Goal: Task Accomplishment & Management: Use online tool/utility

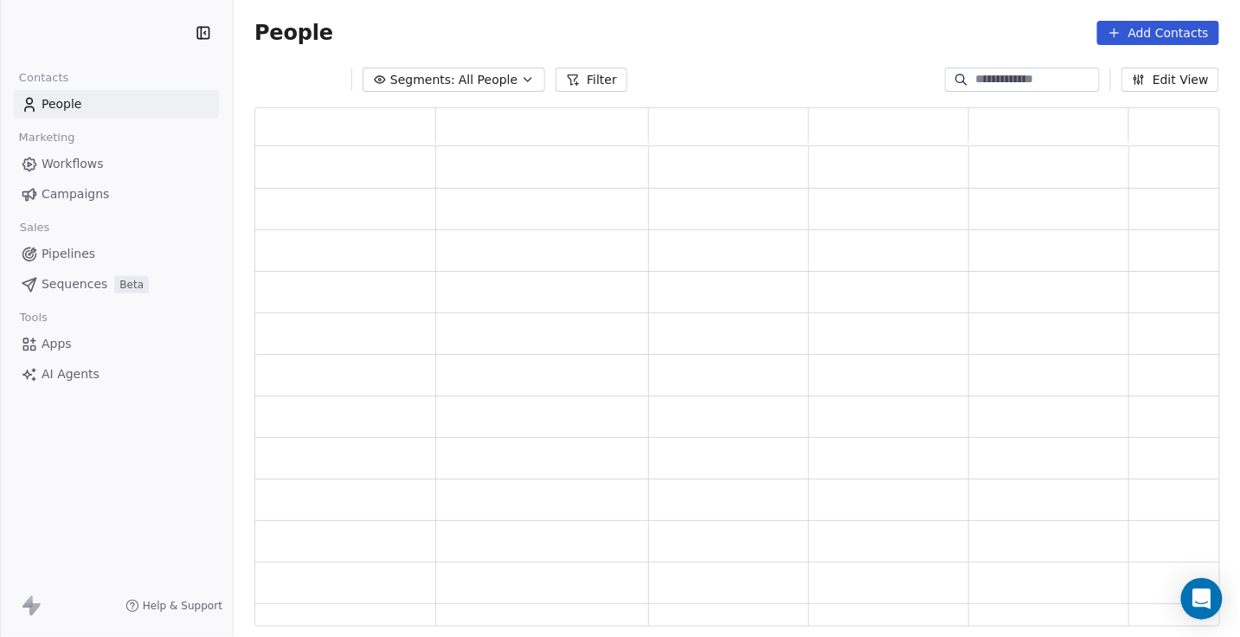
scroll to position [518, 964]
click at [75, 190] on span "Campaigns" at bounding box center [75, 194] width 67 height 18
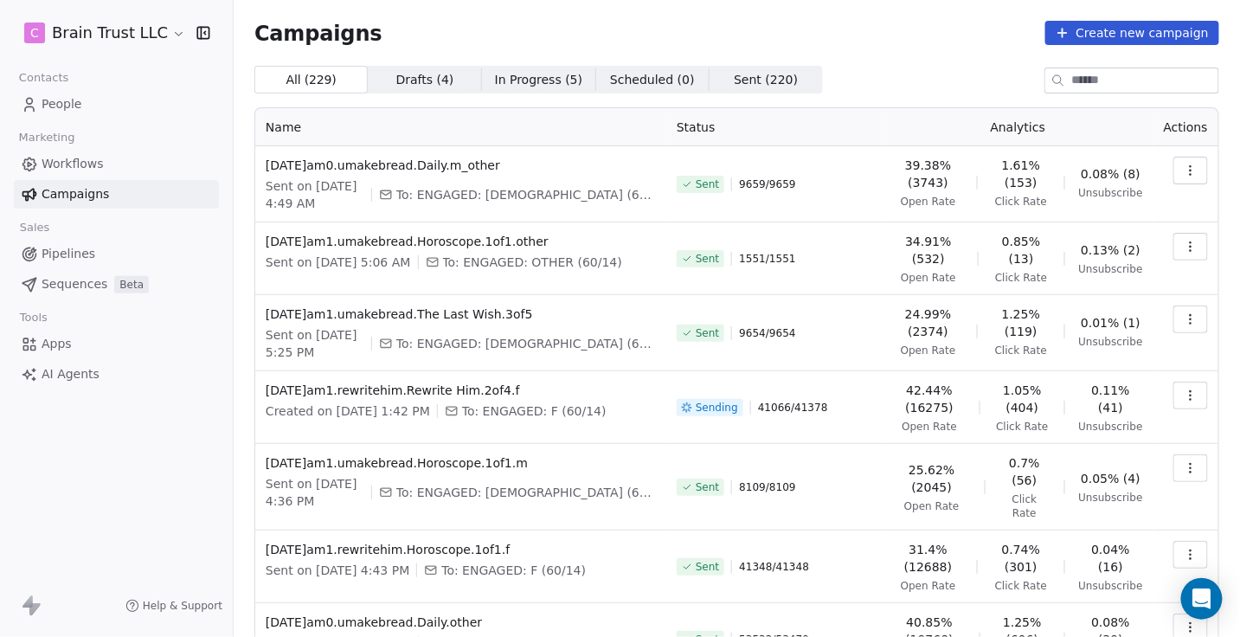
click at [1109, 92] on input at bounding box center [1145, 80] width 146 height 24
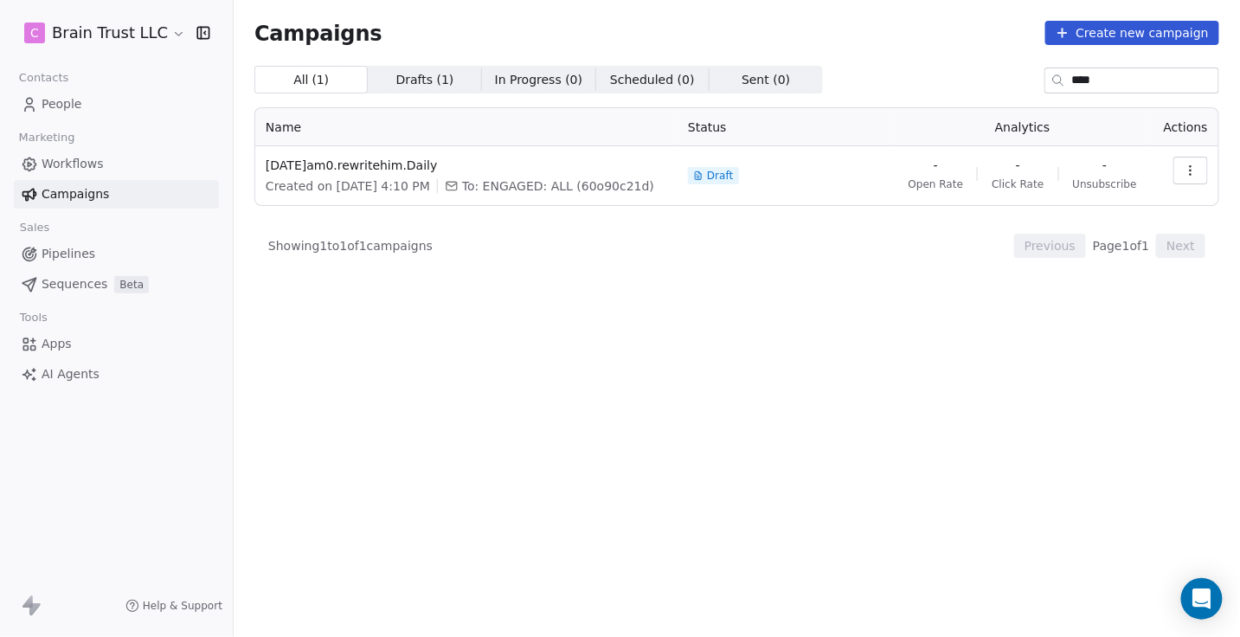
type input "****"
click at [1198, 174] on button "button" at bounding box center [1190, 171] width 35 height 28
click at [1059, 263] on span "Duplicate" at bounding box center [1087, 264] width 66 height 21
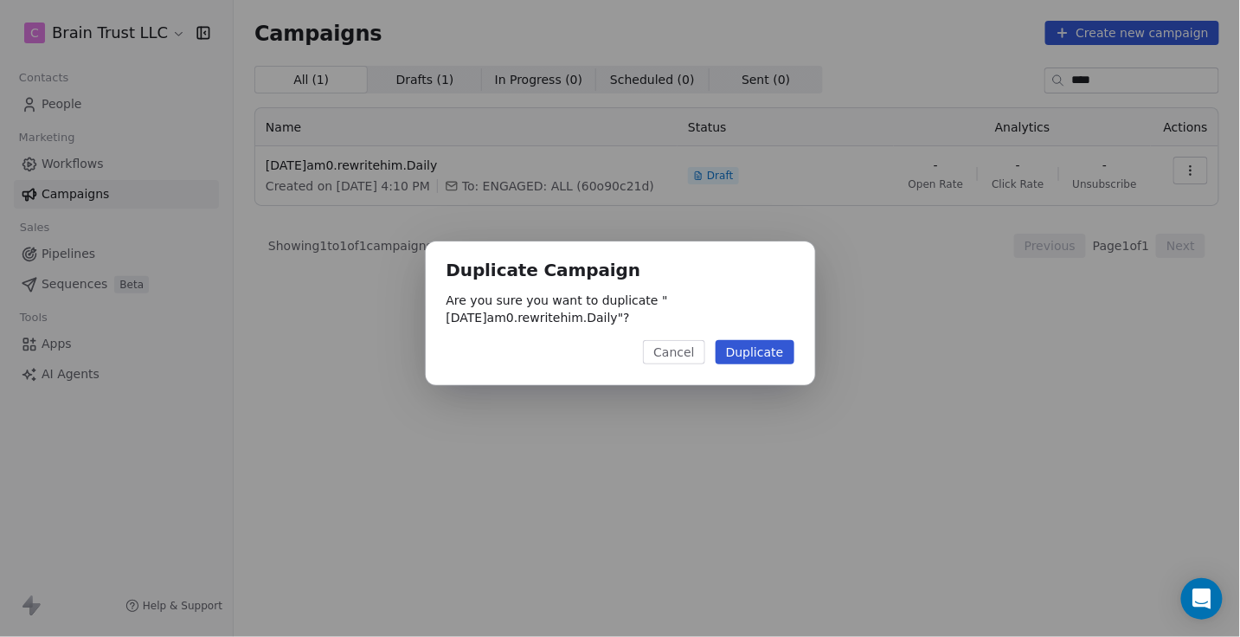
click at [683, 354] on button "Cancel" at bounding box center [673, 352] width 61 height 24
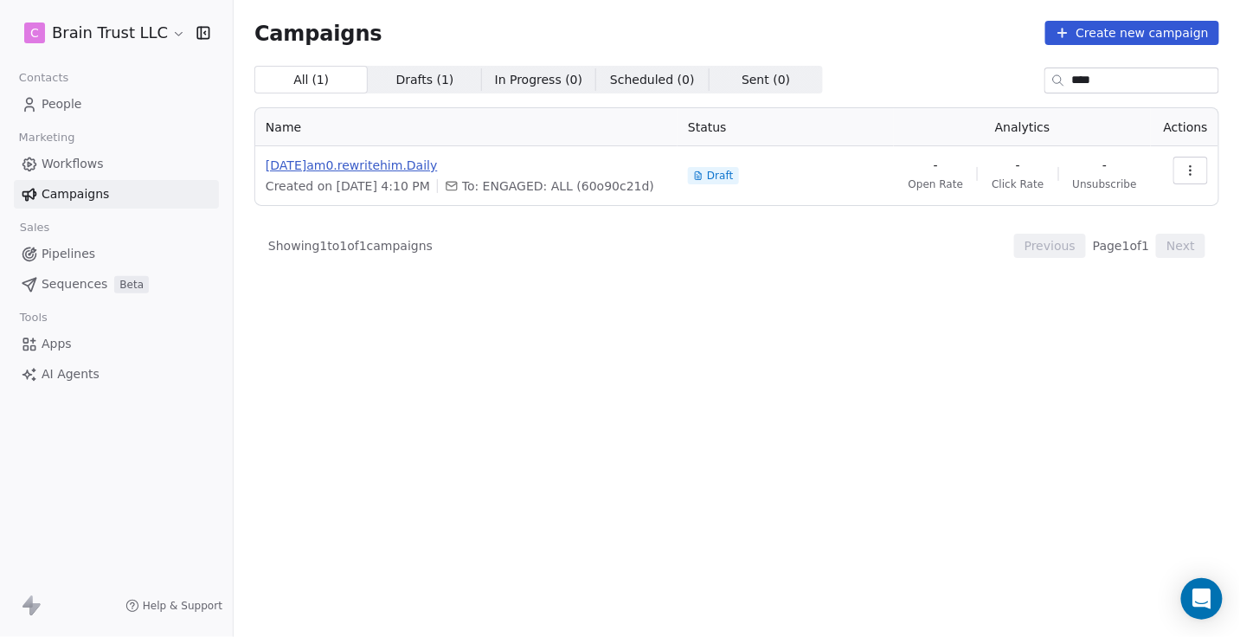
click at [375, 162] on span "2025.08.21.am0.rewritehim.Daily" at bounding box center [466, 165] width 401 height 17
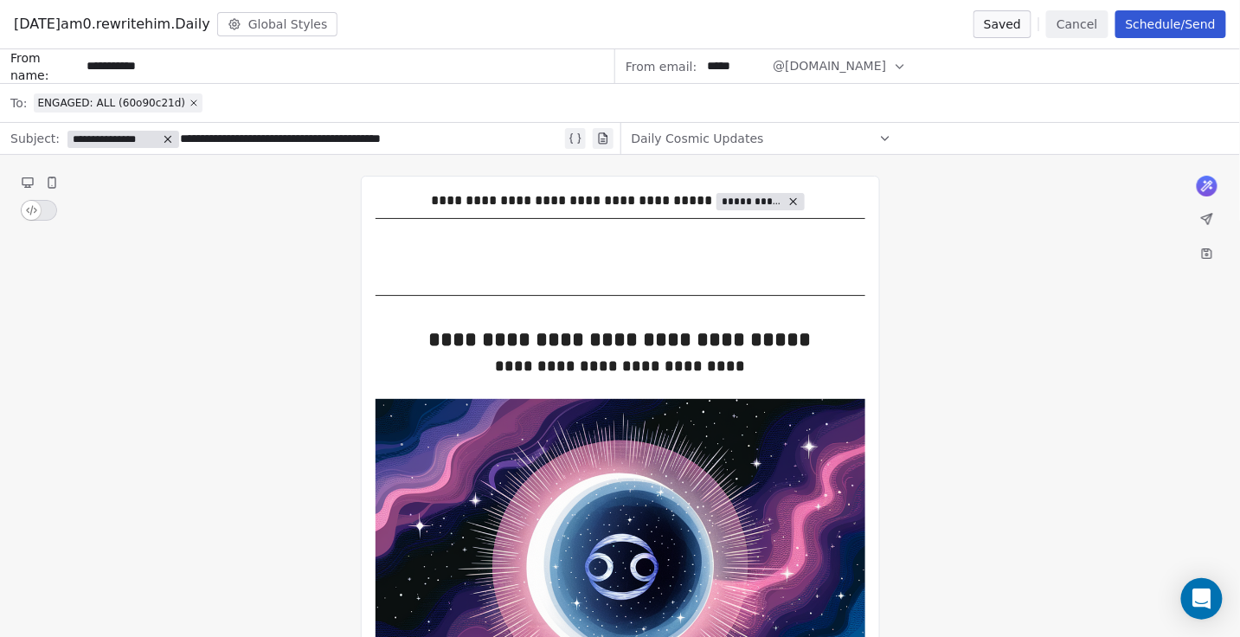
click at [1074, 29] on button "Cancel" at bounding box center [1076, 24] width 61 height 28
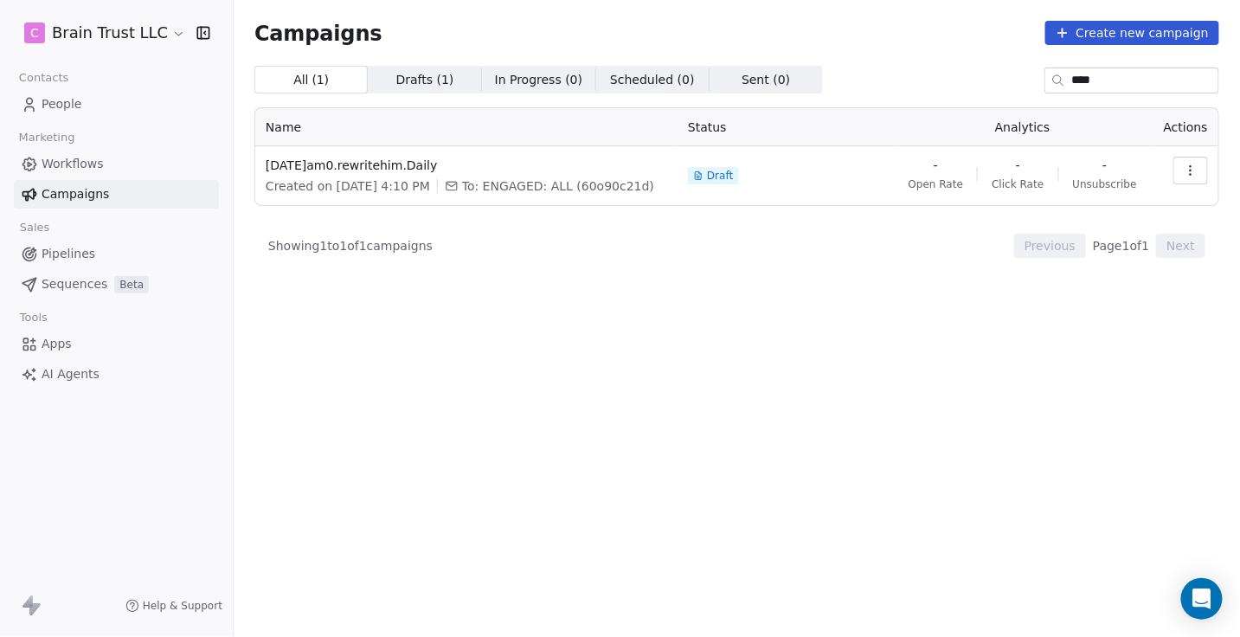
click at [1193, 176] on icon "button" at bounding box center [1190, 170] width 14 height 14
click at [1079, 234] on span "Rename" at bounding box center [1082, 237] width 57 height 21
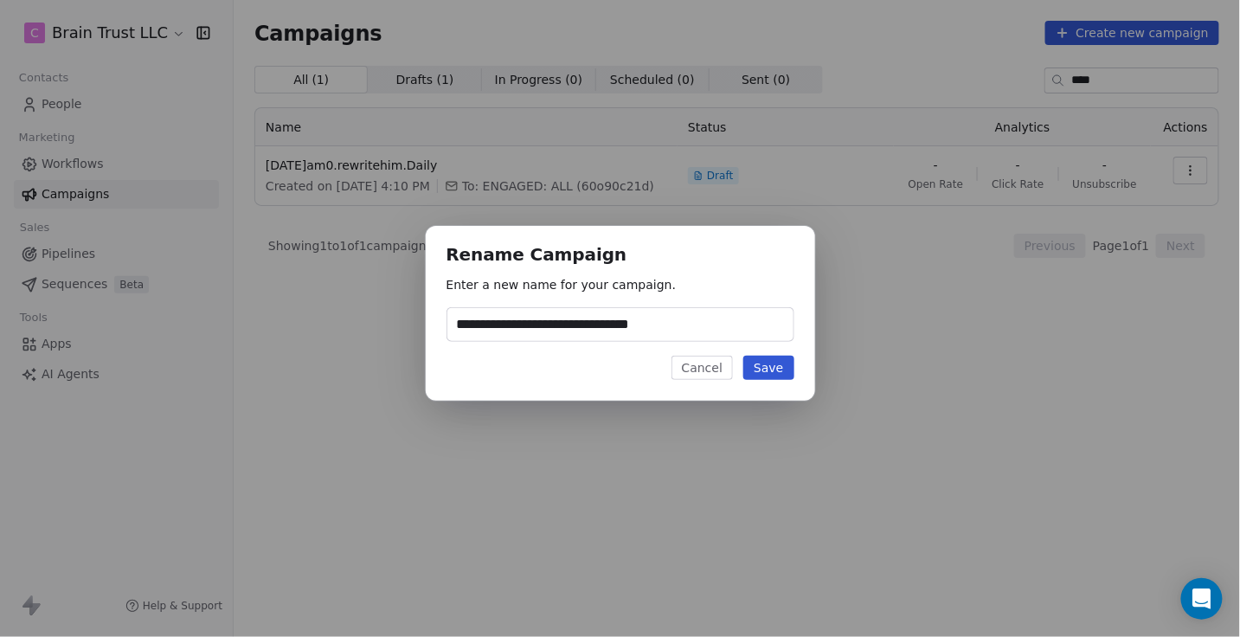
type input "**********"
click at [779, 368] on button "Save" at bounding box center [768, 368] width 50 height 24
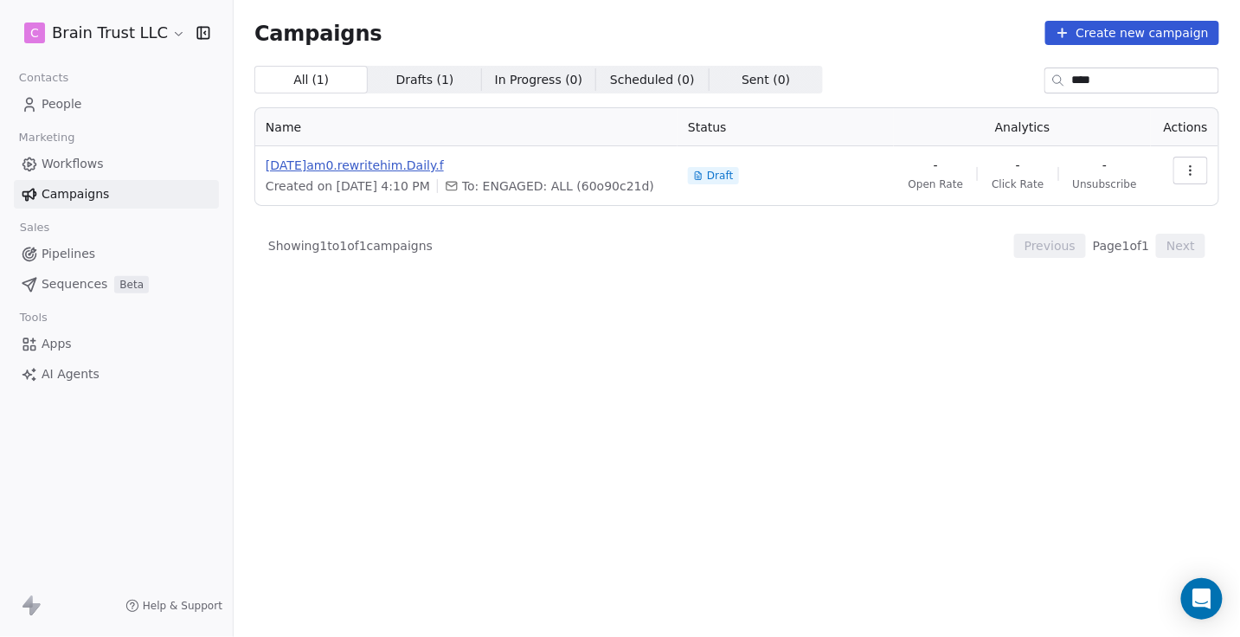
click at [388, 159] on span "[DATE]am0.rewritehim.Daily.f" at bounding box center [466, 165] width 401 height 17
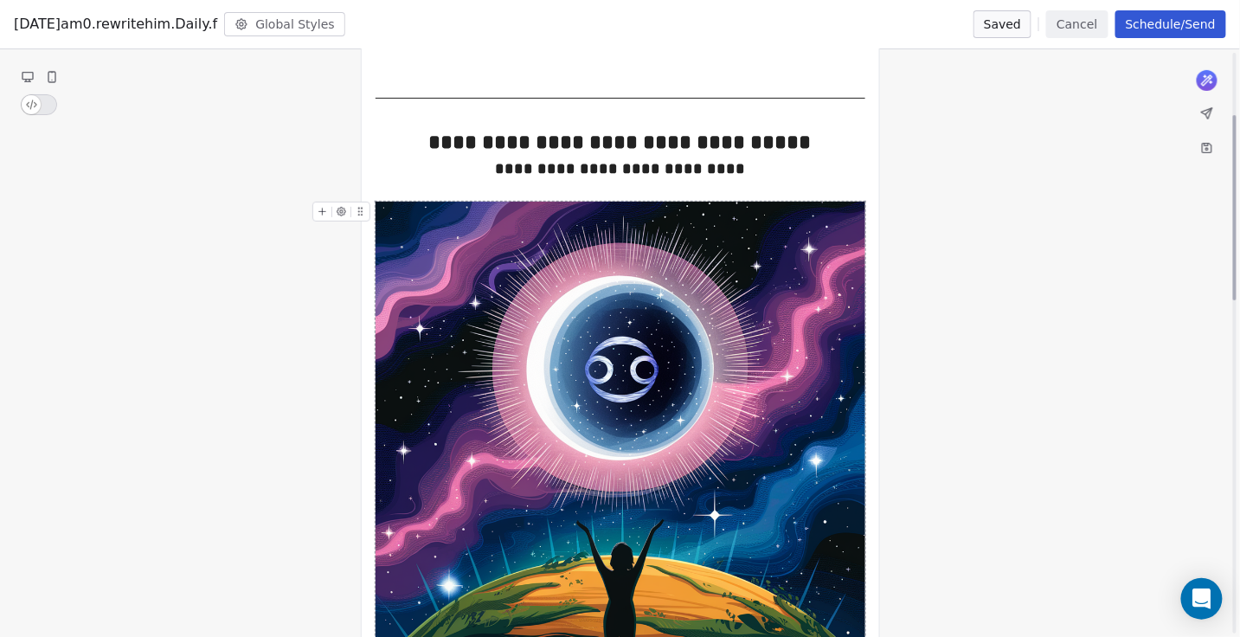
scroll to position [197, 0]
click at [550, 363] on img "To enrich screen reader interactions, please activate Accessibility in Grammarl…" at bounding box center [620, 447] width 490 height 490
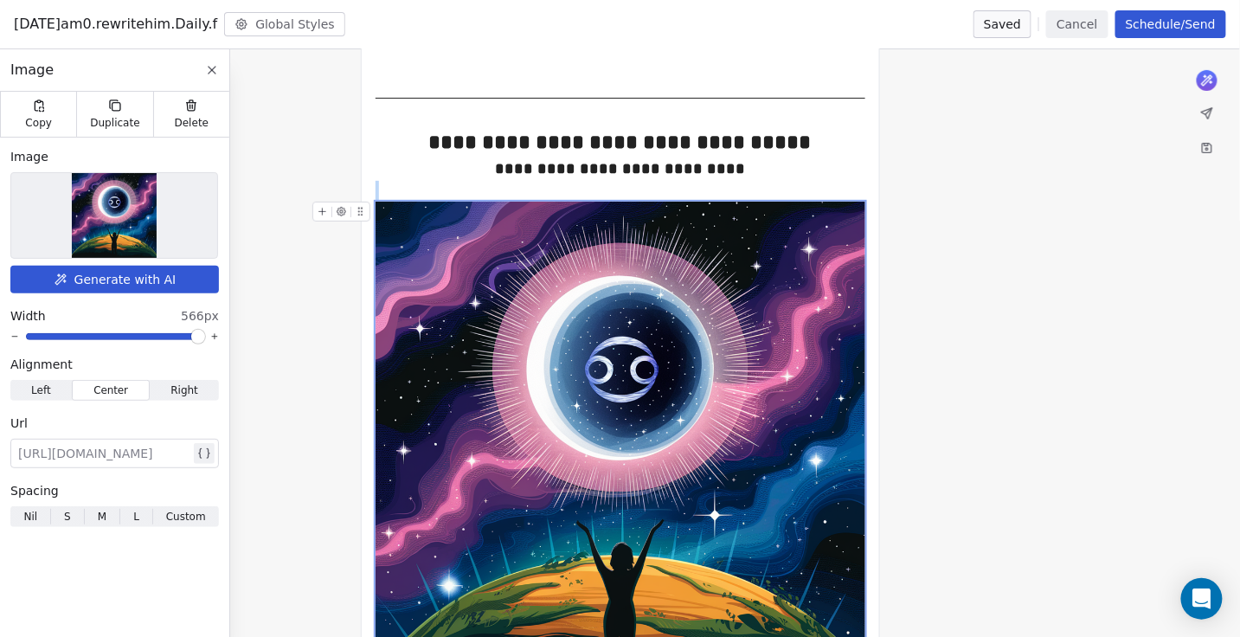
click at [105, 272] on button "Generate with AI" at bounding box center [114, 280] width 208 height 28
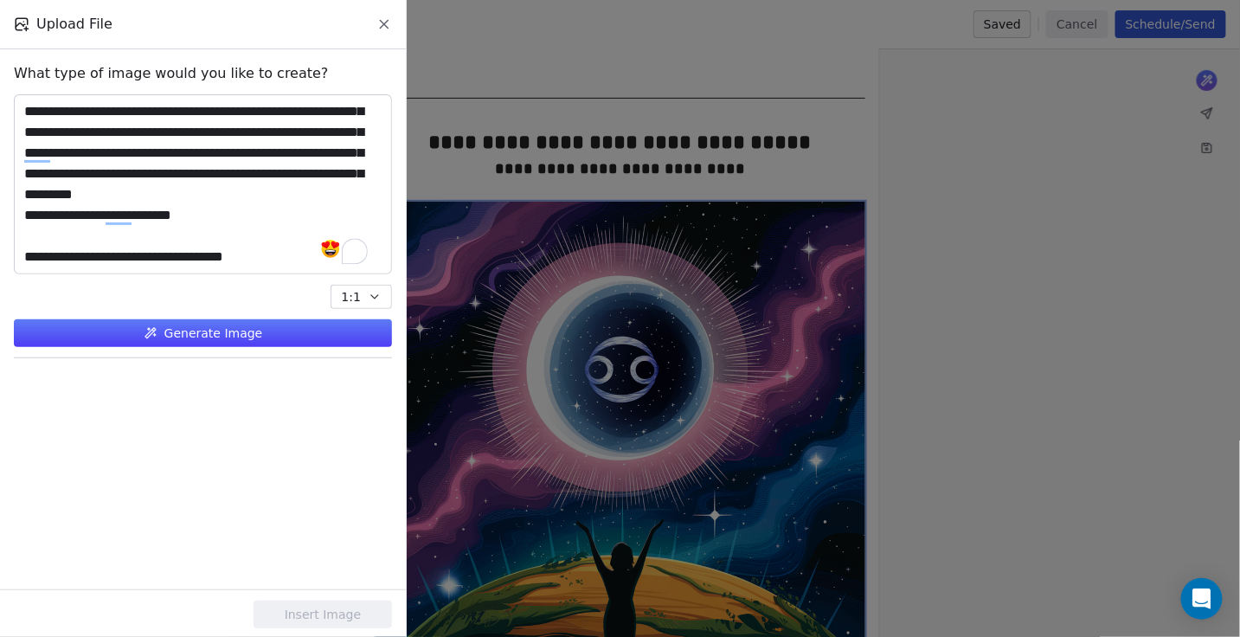
type textarea "**********"
click at [218, 324] on button "Generate Image" at bounding box center [203, 333] width 378 height 28
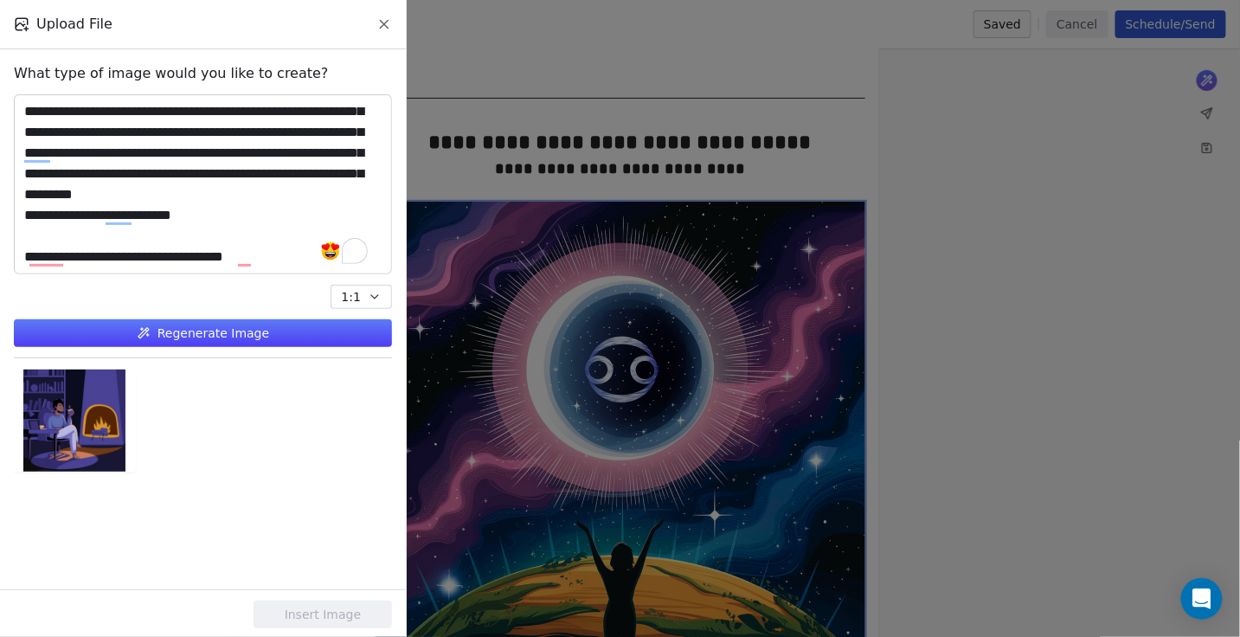
click at [232, 339] on button "Regenerate Image" at bounding box center [203, 333] width 378 height 28
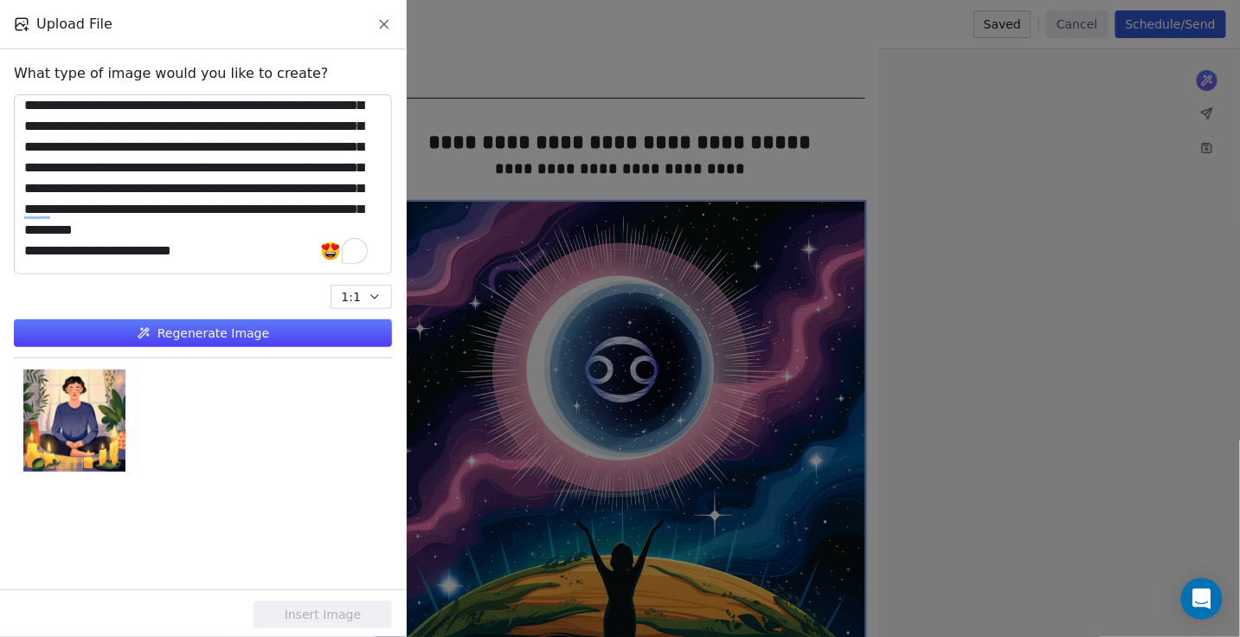
scroll to position [0, 0]
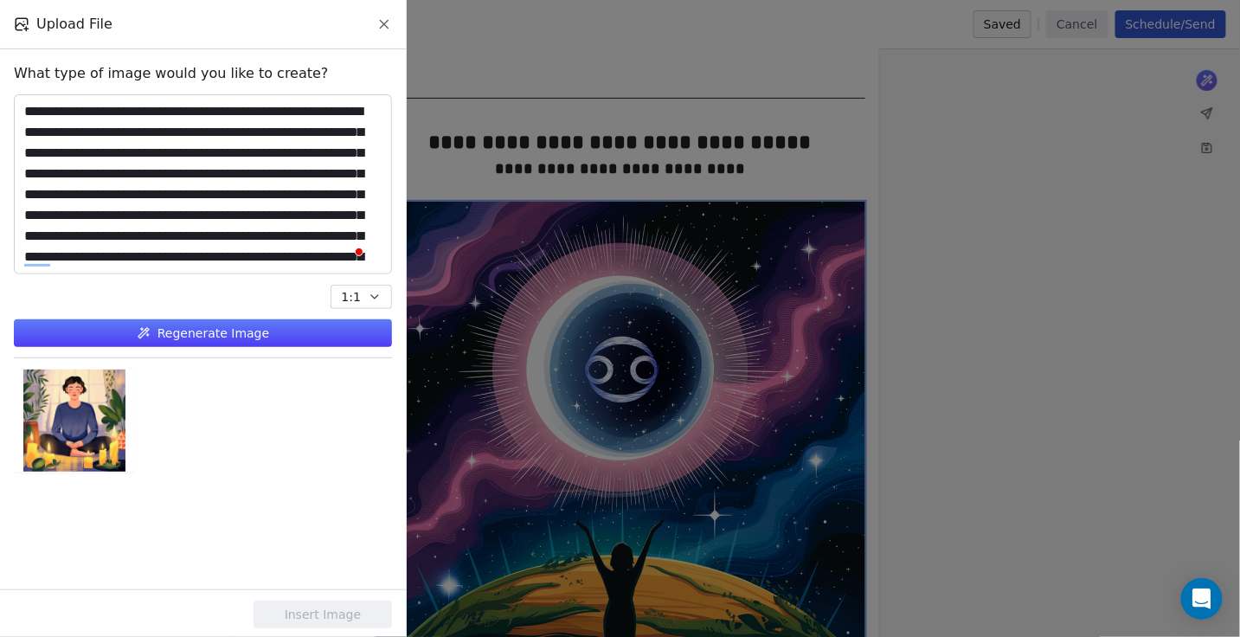
click at [240, 324] on button "Regenerate Image" at bounding box center [203, 333] width 378 height 28
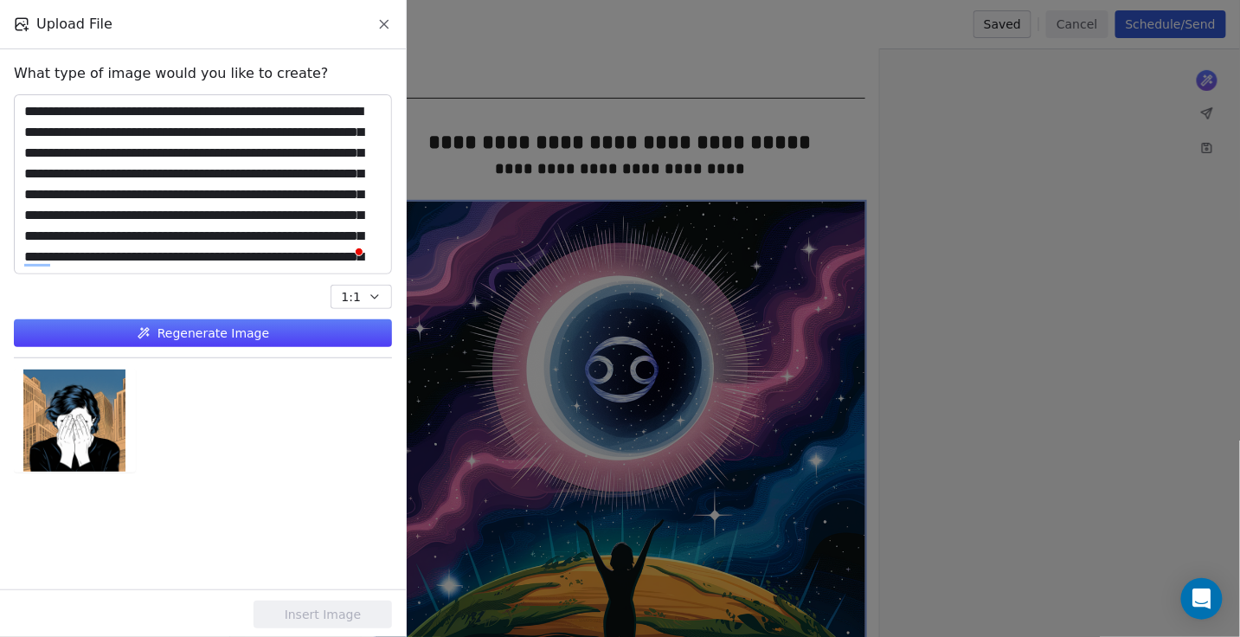
click at [220, 336] on button "Regenerate Image" at bounding box center [203, 333] width 378 height 28
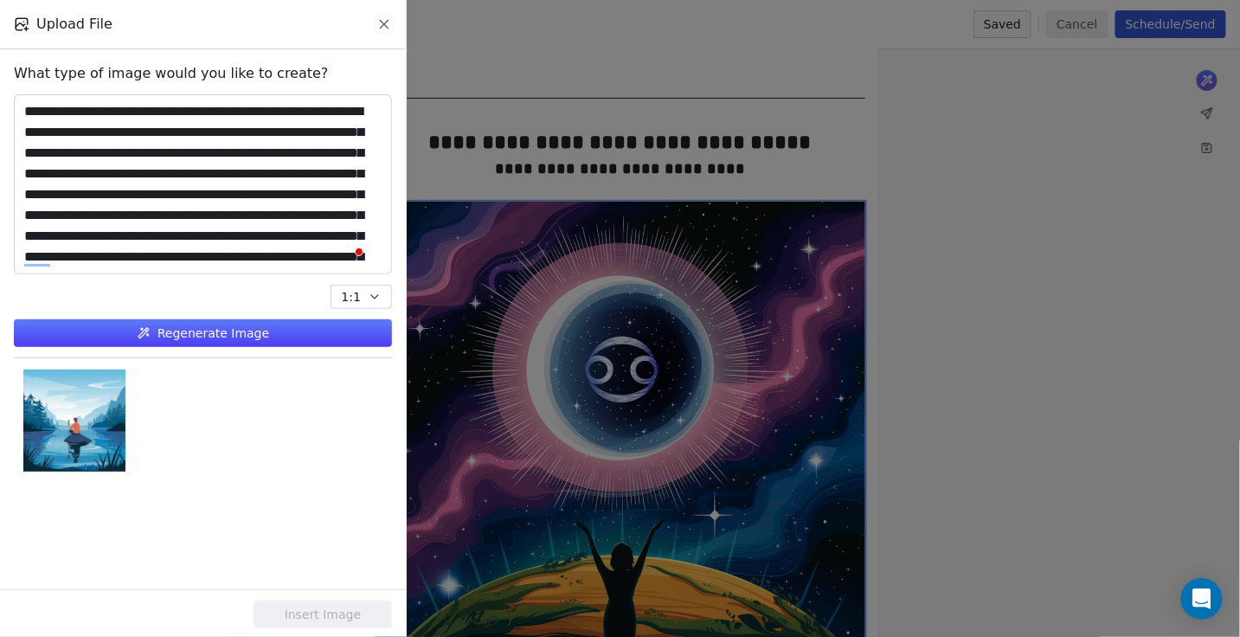
click at [220, 336] on button "Regenerate Image" at bounding box center [203, 333] width 378 height 28
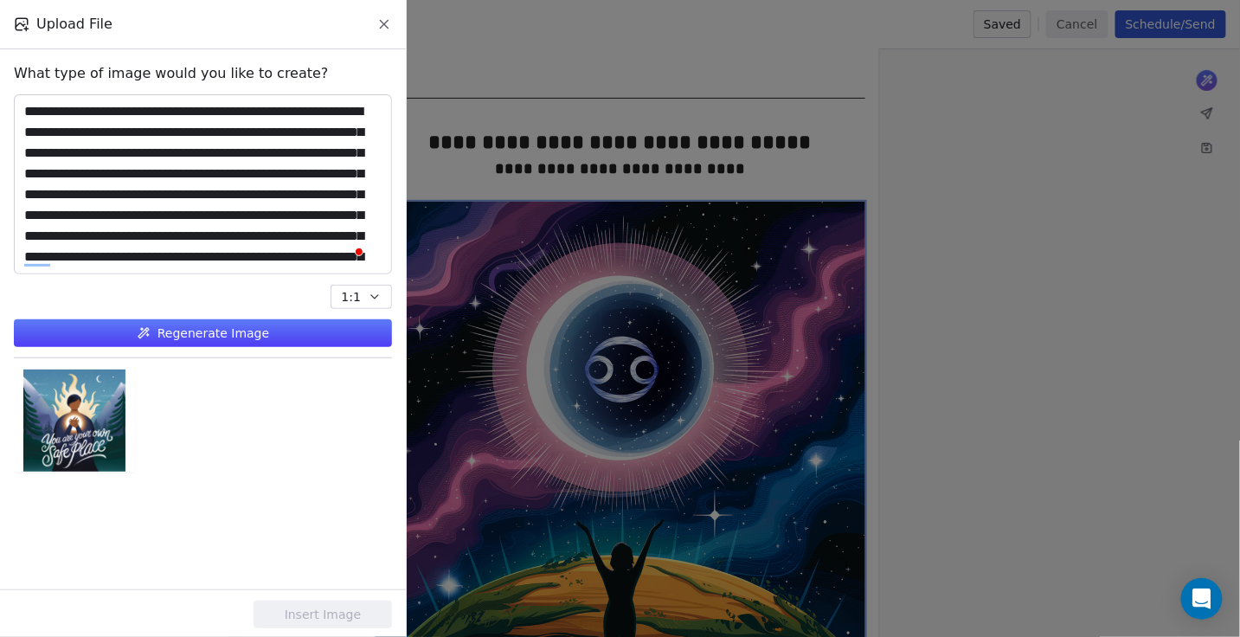
scroll to position [104, 0]
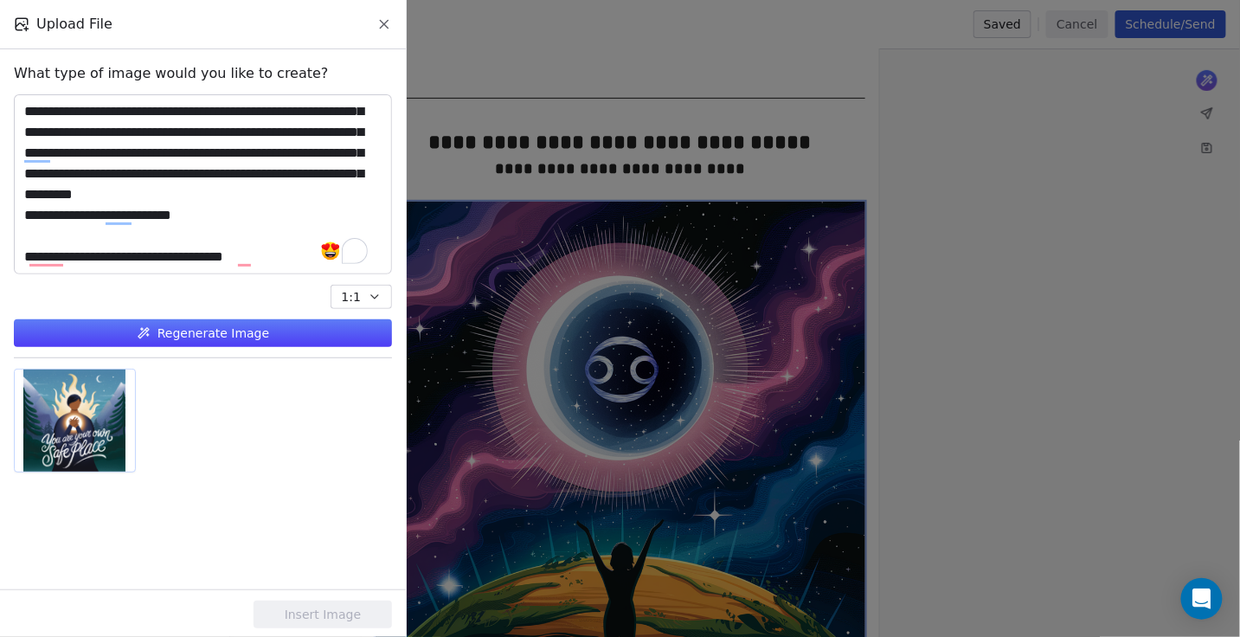
click at [83, 419] on div at bounding box center [75, 420] width 120 height 102
click at [188, 236] on textarea "**********" at bounding box center [203, 184] width 376 height 178
click at [294, 608] on button "Insert Image" at bounding box center [322, 614] width 138 height 28
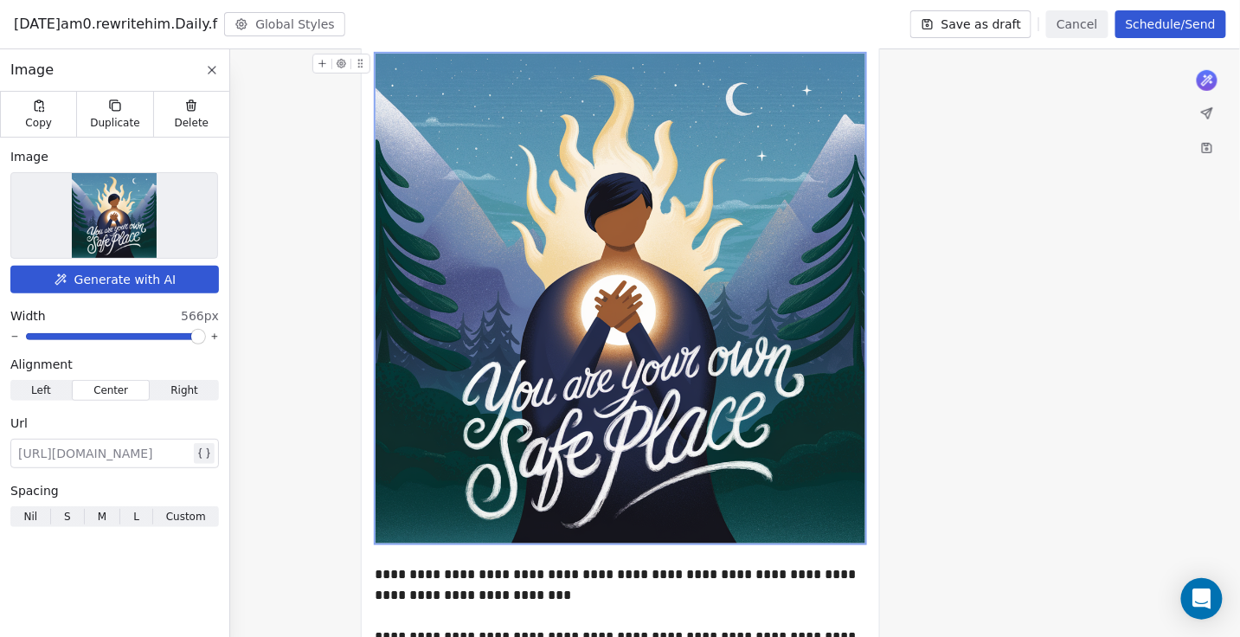
scroll to position [417, 0]
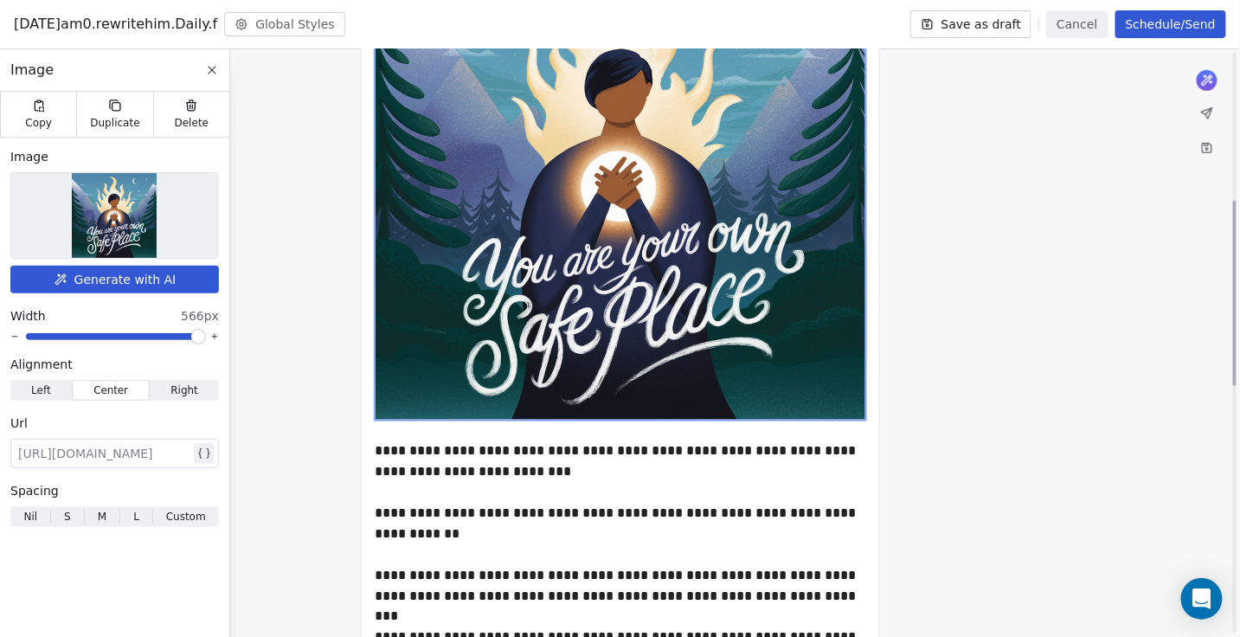
click at [155, 278] on button "Generate with AI" at bounding box center [114, 280] width 208 height 28
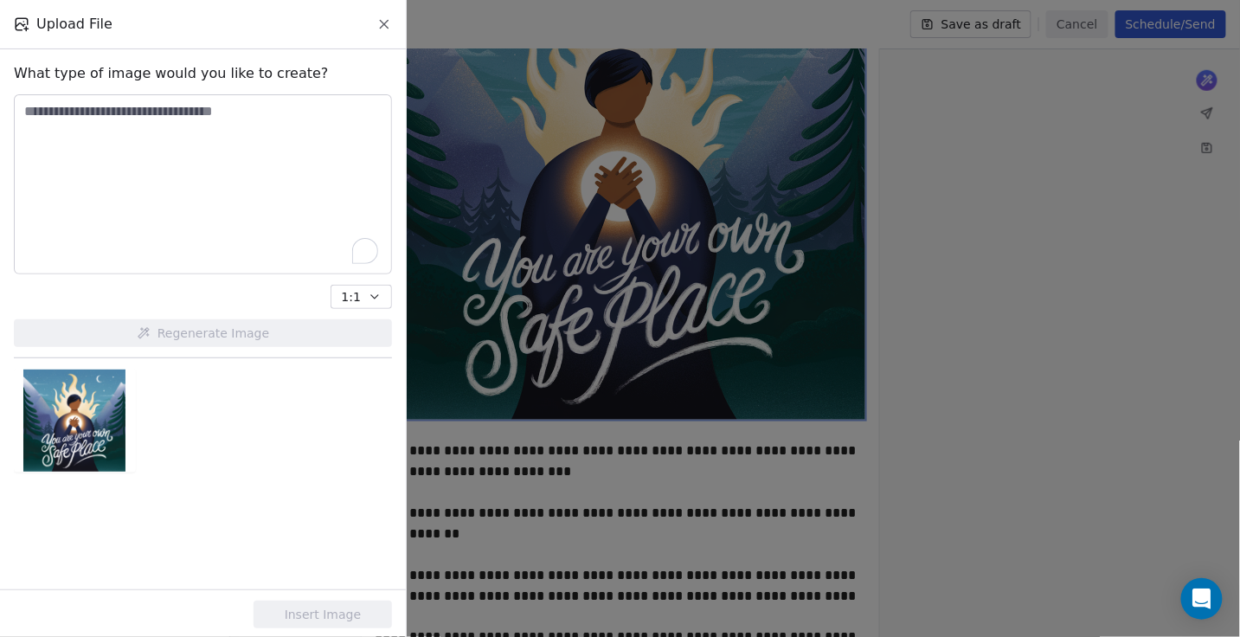
click at [194, 163] on textarea "To enrich screen reader interactions, please activate Accessibility in Grammarl…" at bounding box center [203, 184] width 376 height 178
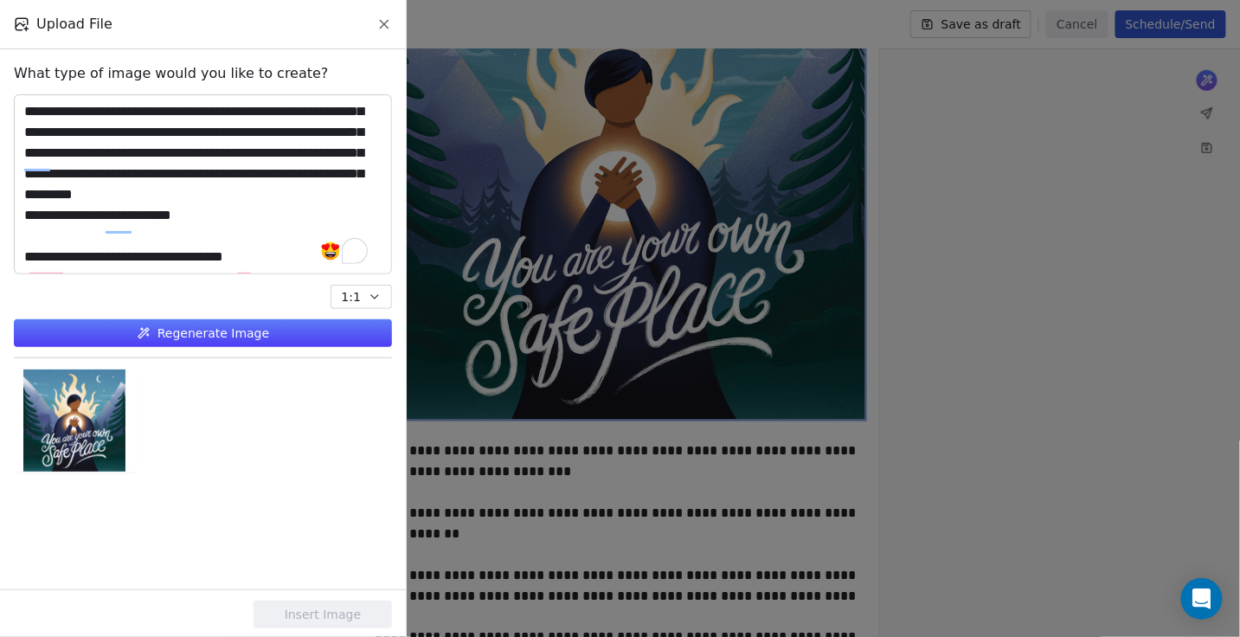
click at [185, 334] on button "Regenerate Image" at bounding box center [203, 333] width 378 height 28
click at [173, 313] on div "**********" at bounding box center [203, 439] width 378 height 752
click at [180, 328] on button "Regenerate Image" at bounding box center [203, 333] width 378 height 28
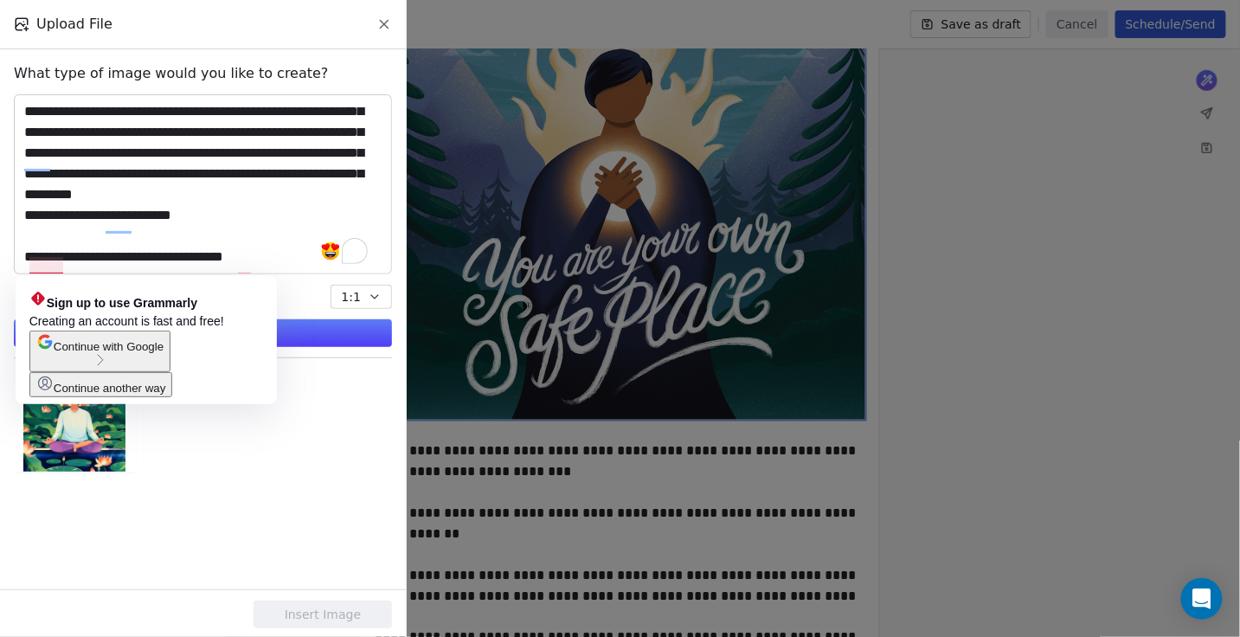
click at [33, 266] on textarea "**********" at bounding box center [203, 184] width 376 height 178
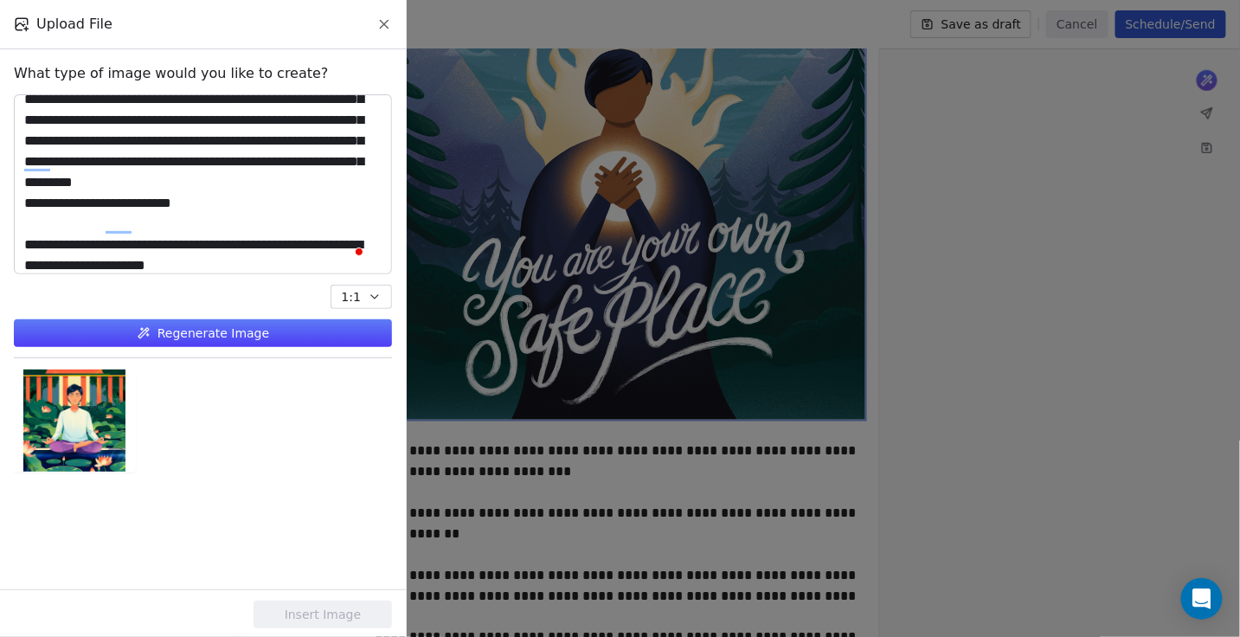
scroll to position [116, 0]
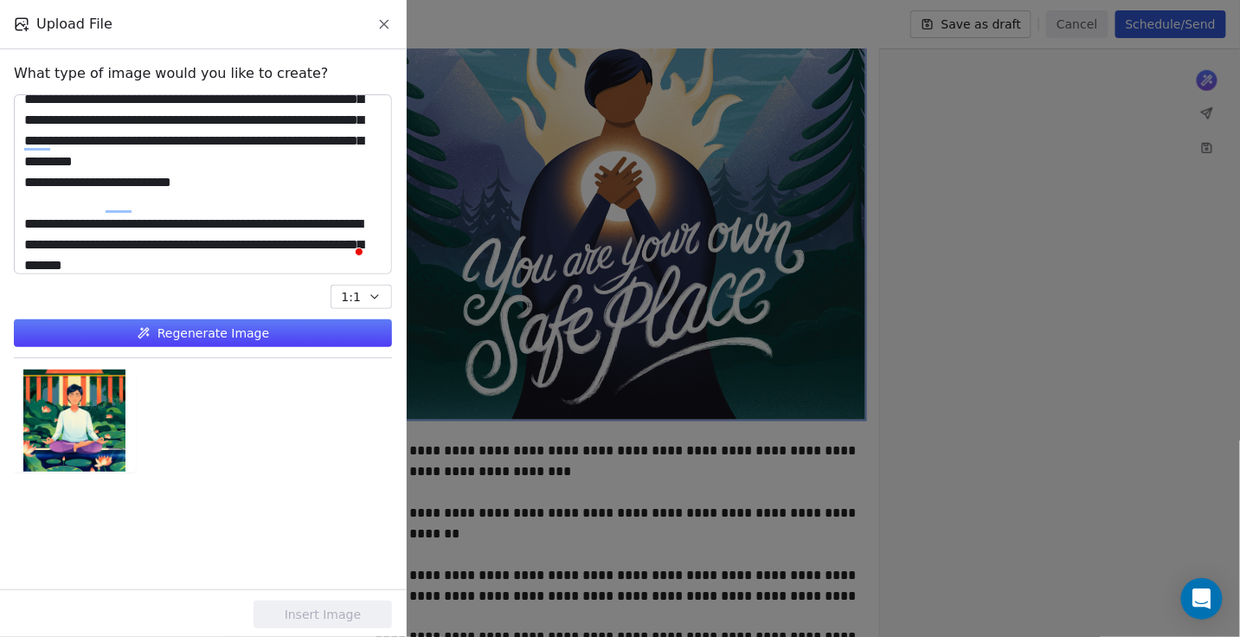
type textarea "**********"
click at [199, 332] on button "Regenerate Image" at bounding box center [203, 333] width 378 height 28
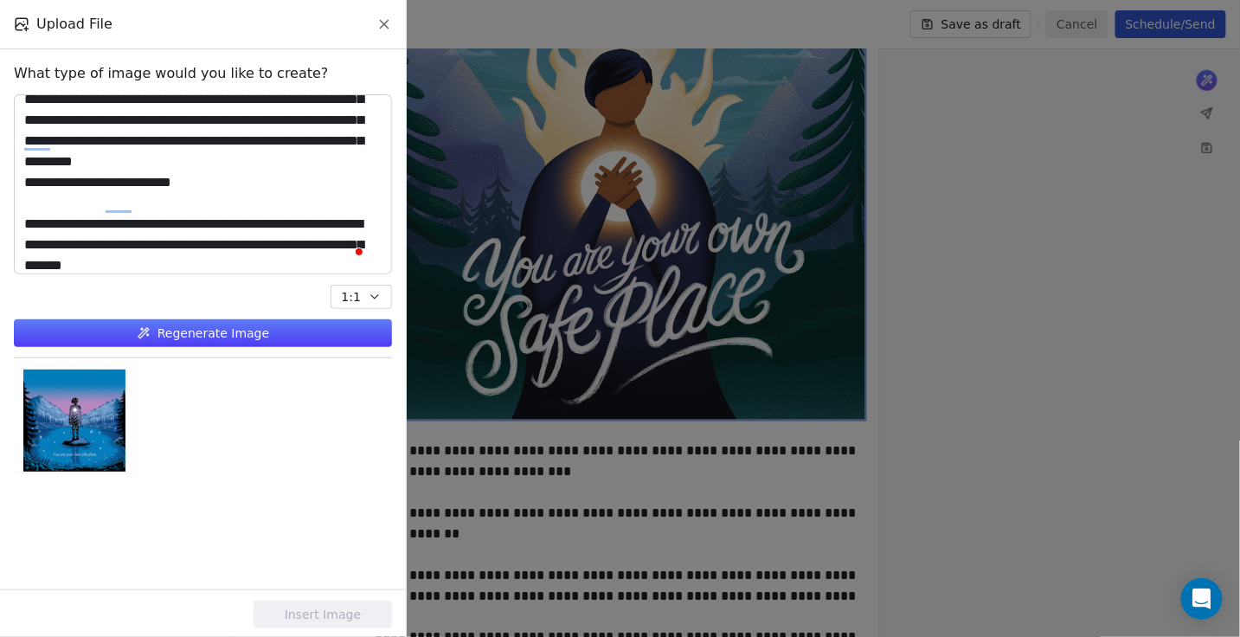
click at [205, 333] on button "Regenerate Image" at bounding box center [203, 333] width 378 height 28
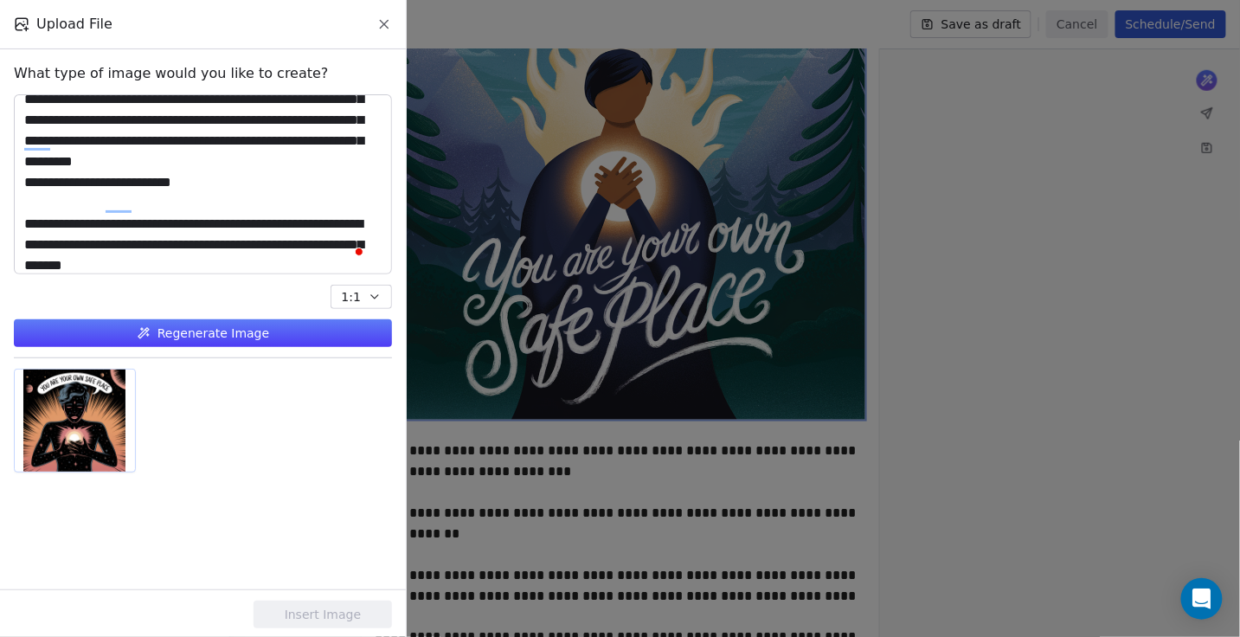
click at [94, 412] on div at bounding box center [75, 420] width 120 height 102
click at [309, 227] on textarea "**********" at bounding box center [203, 184] width 376 height 178
click at [325, 612] on button "Insert Image" at bounding box center [322, 614] width 138 height 28
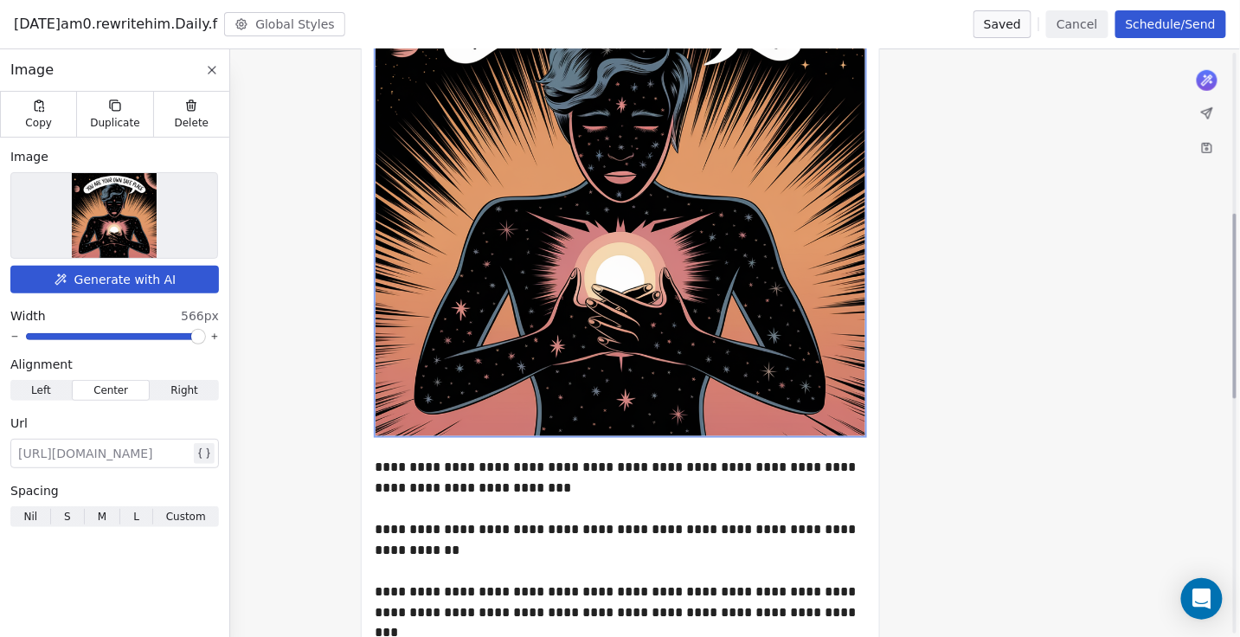
scroll to position [580, 0]
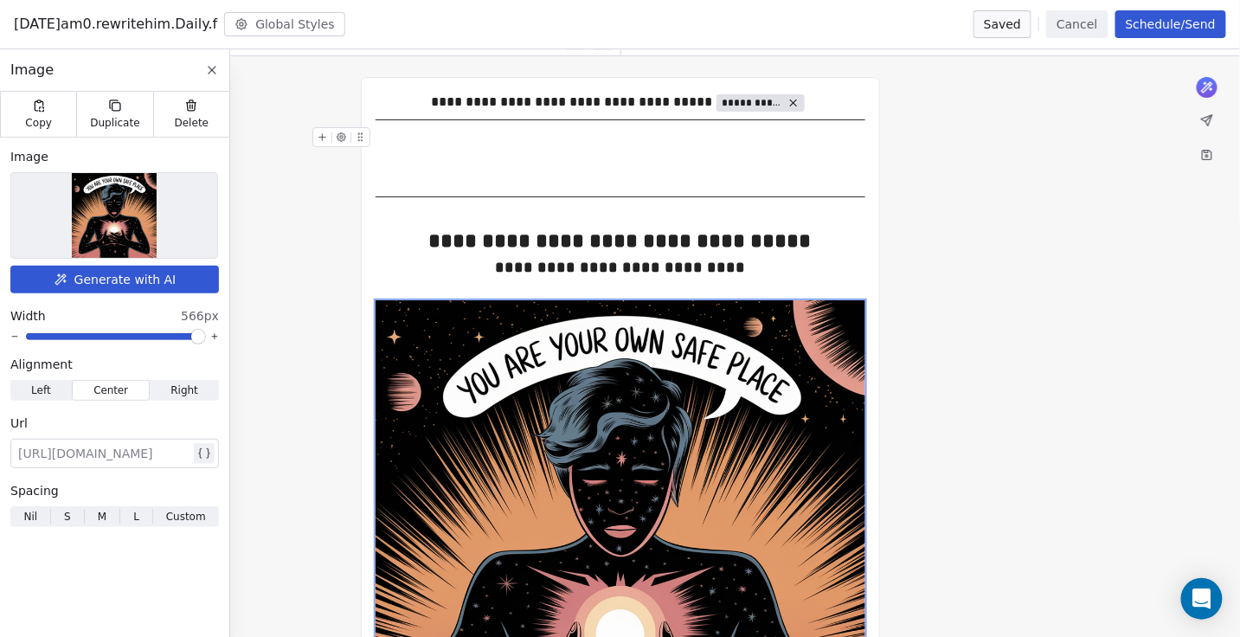
click at [214, 68] on icon at bounding box center [211, 70] width 7 height 7
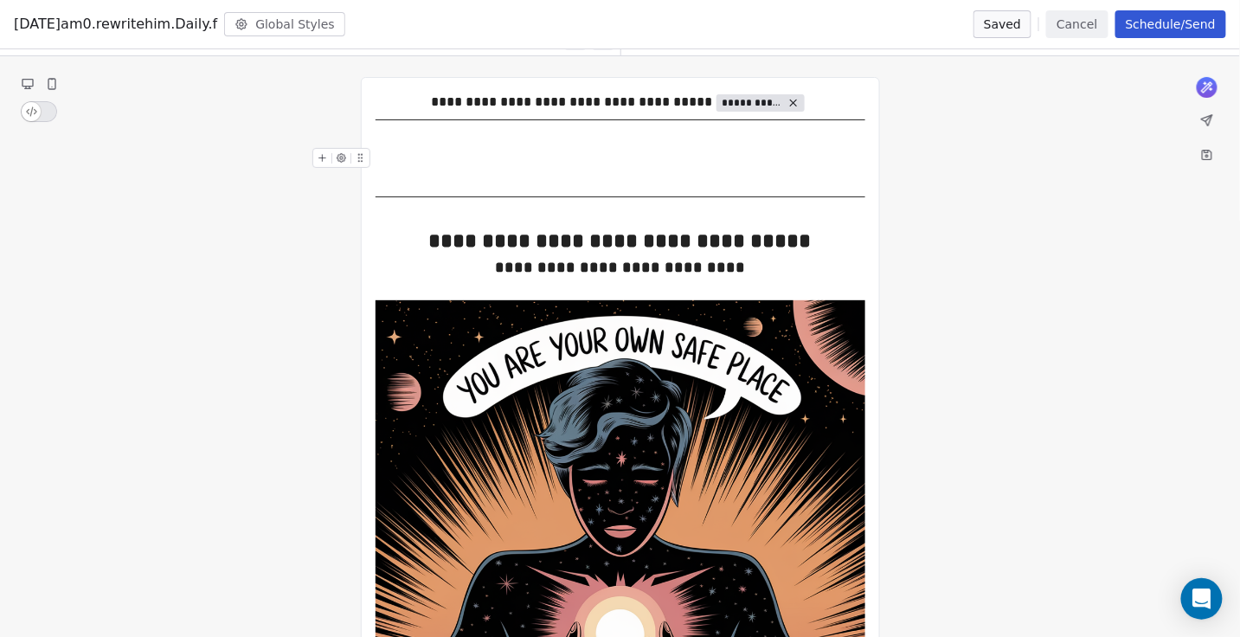
click at [534, 160] on div "To enrich screen reader interactions, please activate Accessibility in Grammarl…" at bounding box center [620, 158] width 490 height 21
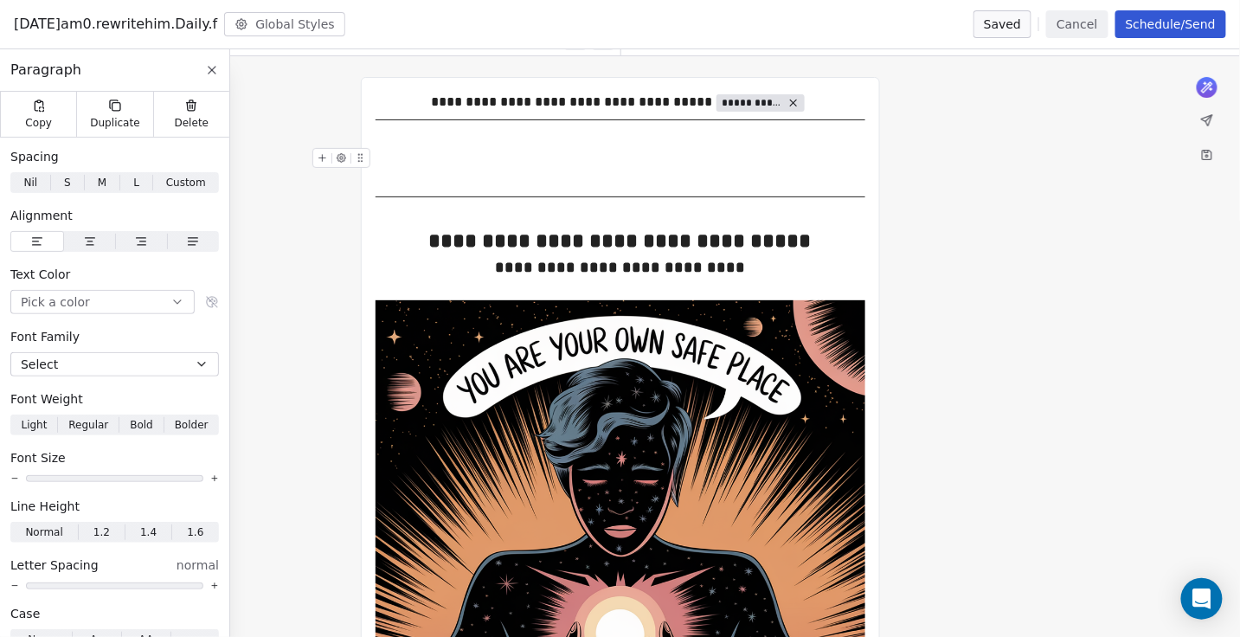
click at [534, 160] on div "To enrich screen reader interactions, please activate Accessibility in Grammarl…" at bounding box center [620, 158] width 490 height 21
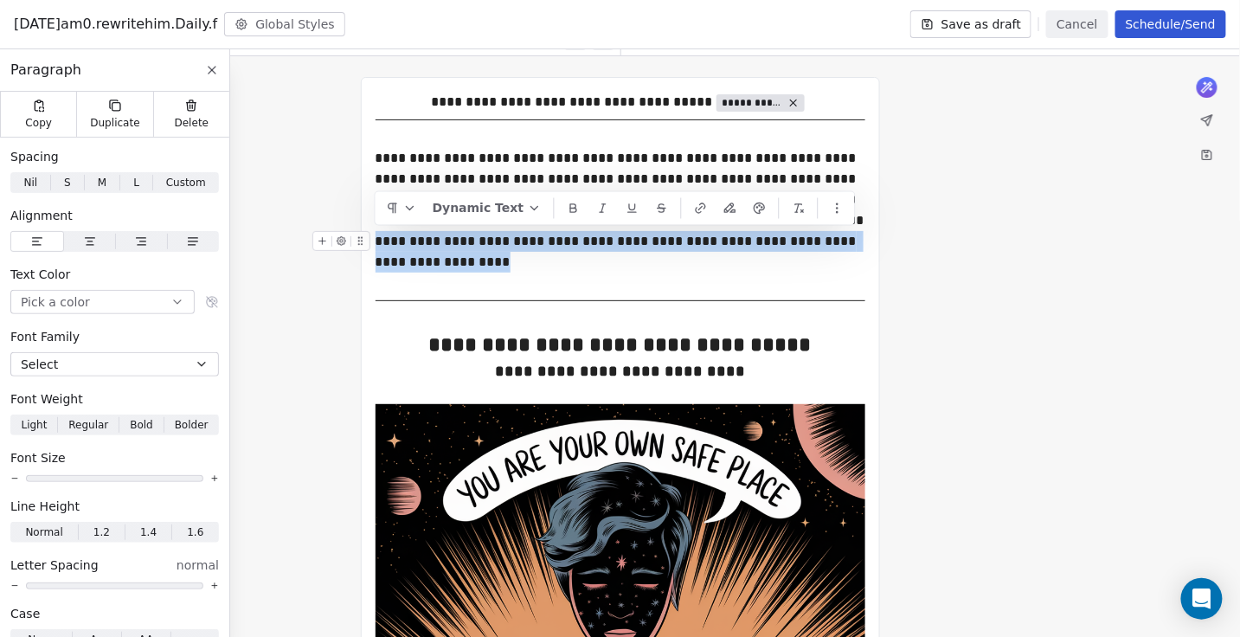
drag, startPoint x: 454, startPoint y: 262, endPoint x: 377, endPoint y: 240, distance: 80.2
click at [377, 240] on div "**********" at bounding box center [620, 252] width 490 height 42
click at [693, 209] on icon "button" at bounding box center [700, 209] width 14 height 14
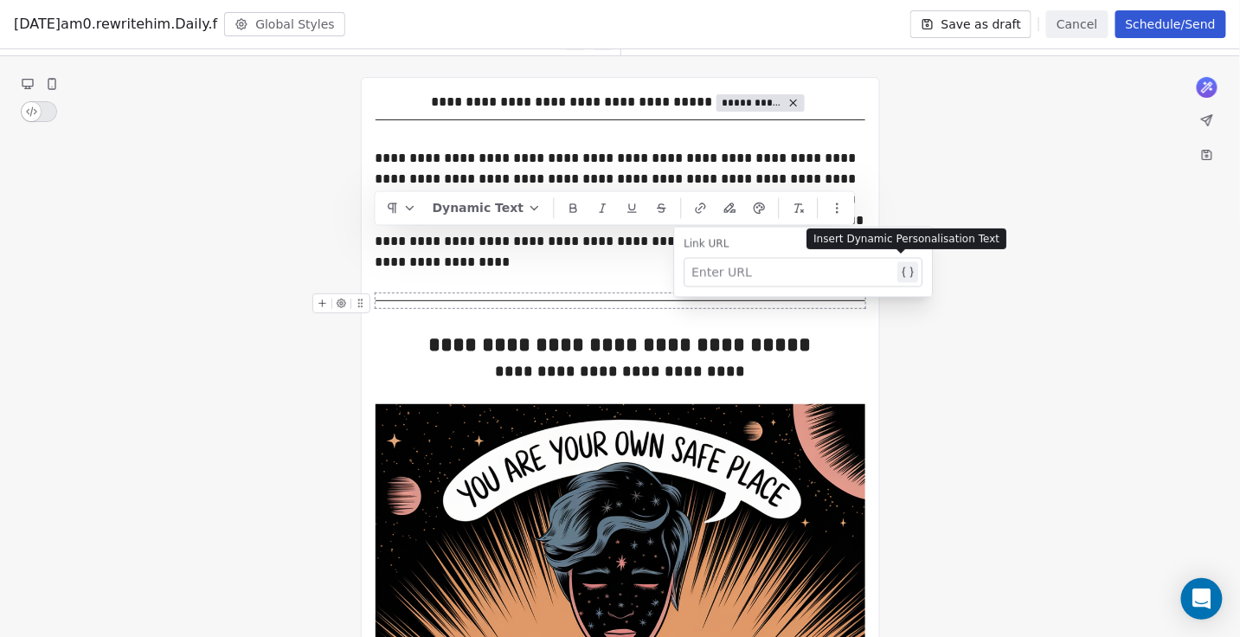
click at [727, 266] on div at bounding box center [792, 272] width 202 height 21
paste div
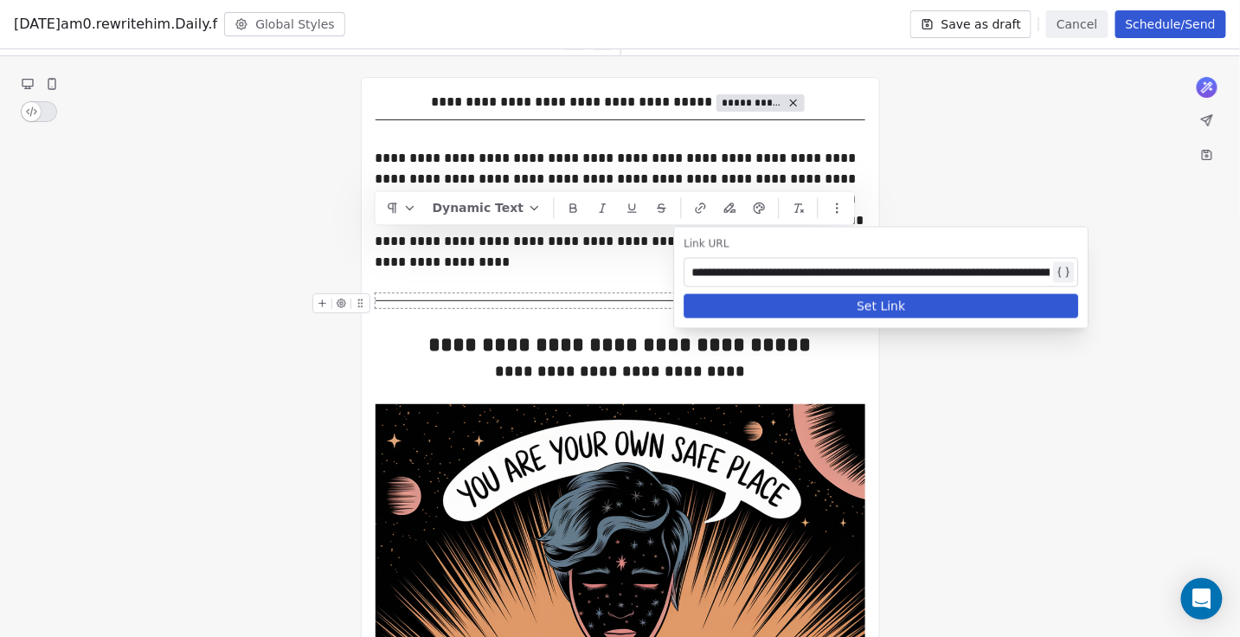
click at [746, 304] on button "Set Link" at bounding box center [880, 306] width 394 height 24
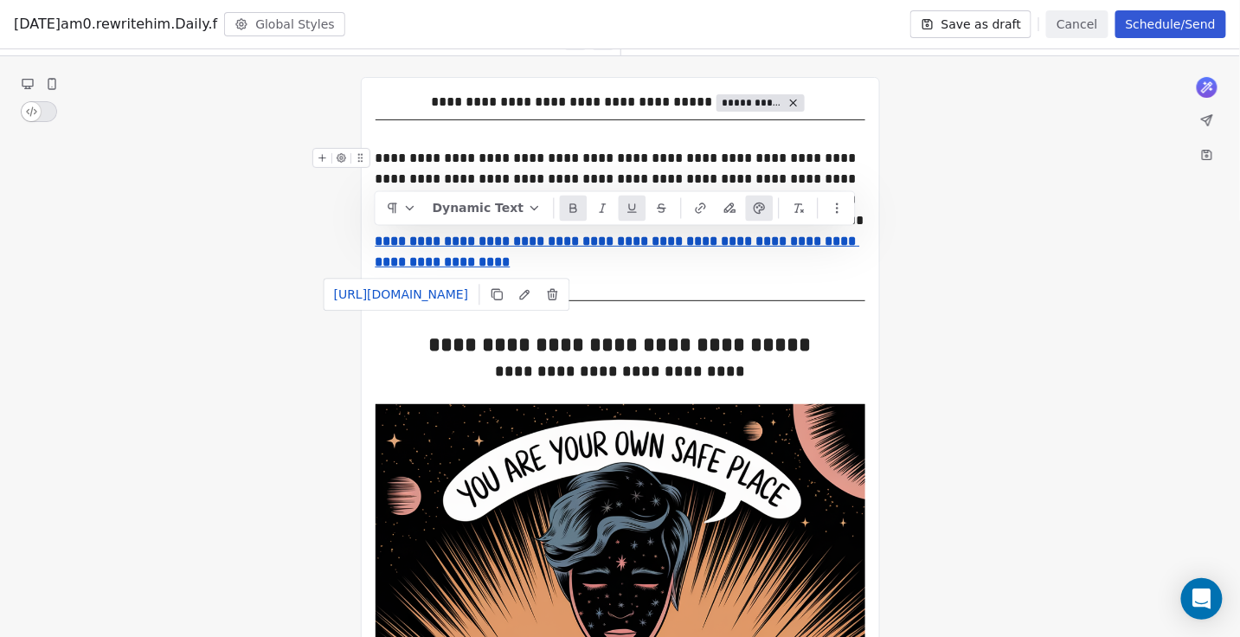
click at [739, 170] on div "**********" at bounding box center [620, 189] width 490 height 83
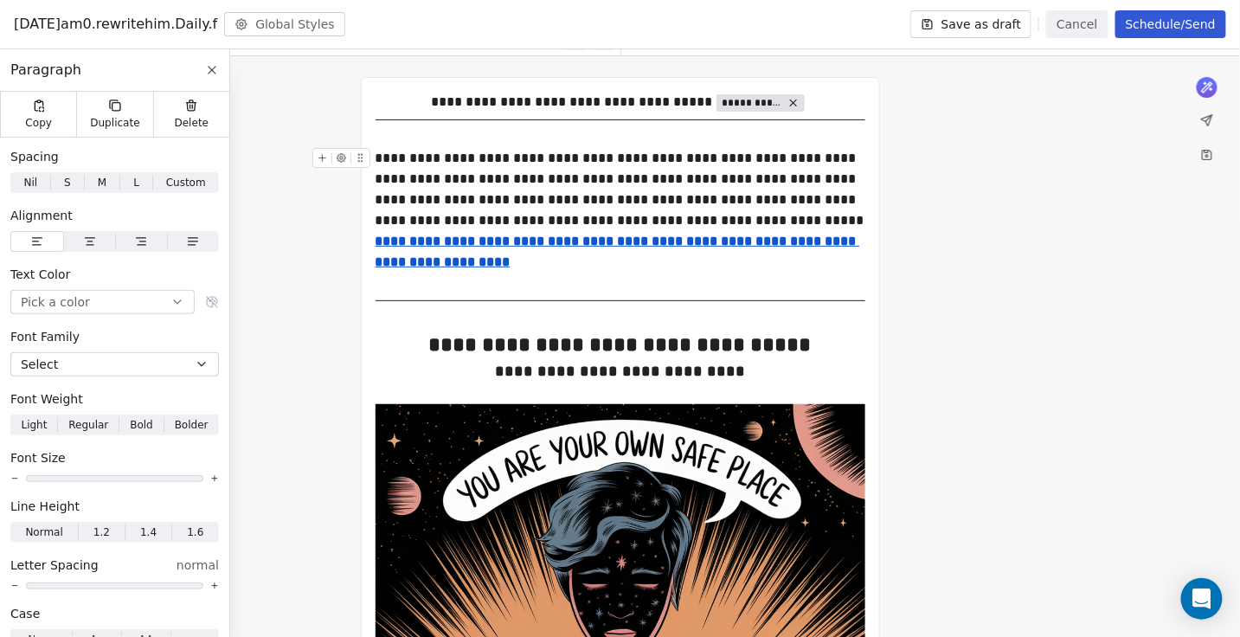
click at [721, 174] on div "**********" at bounding box center [620, 189] width 490 height 83
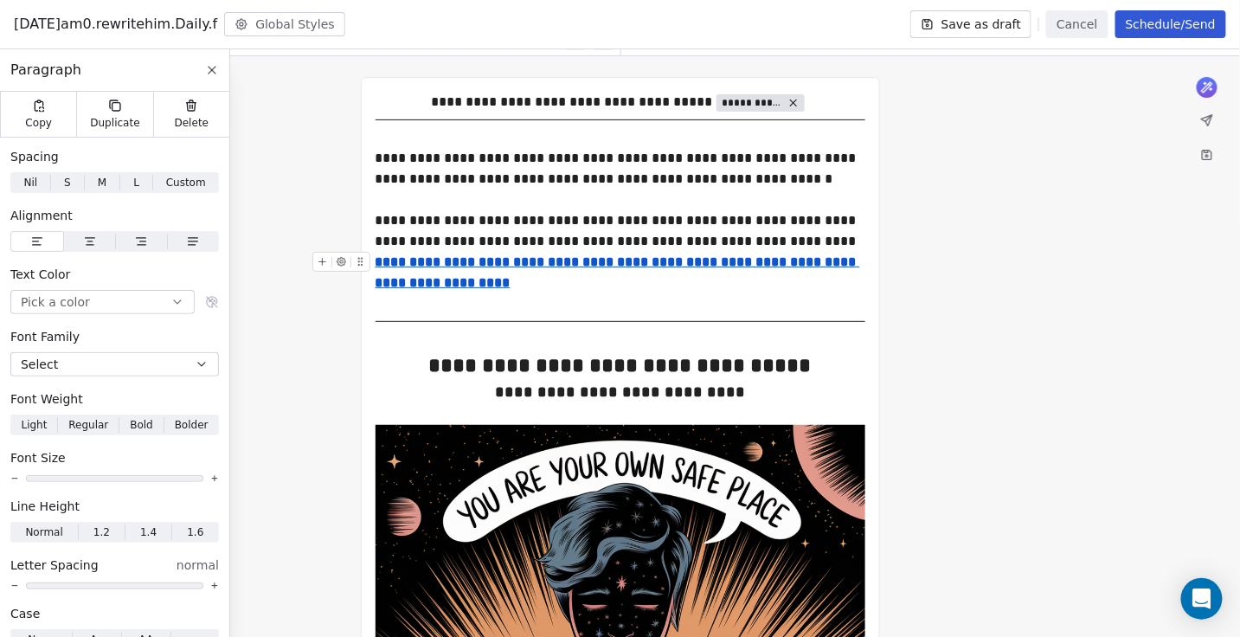
click at [377, 260] on u "**********" at bounding box center [617, 272] width 484 height 34
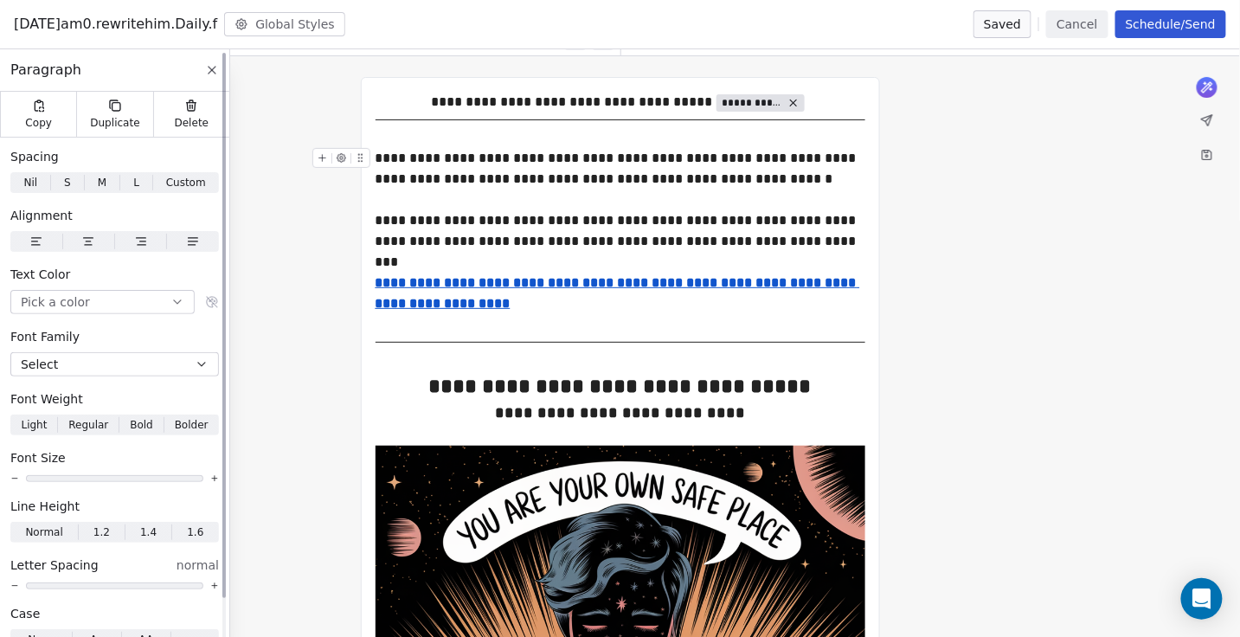
click at [212, 71] on icon at bounding box center [212, 70] width 14 height 14
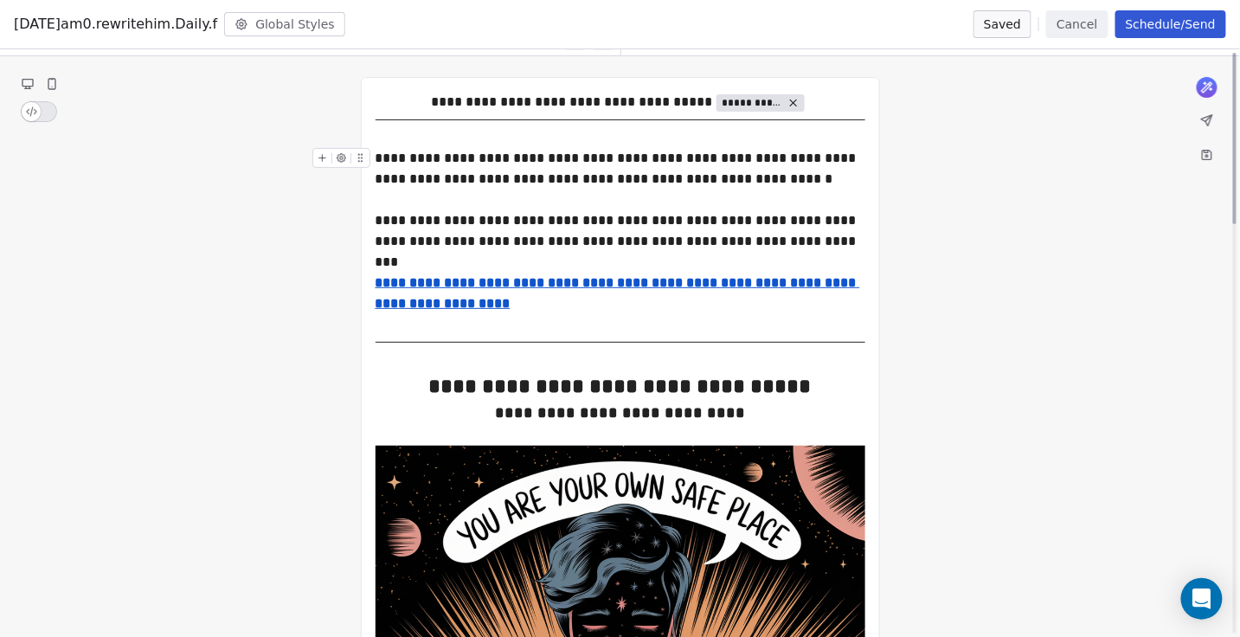
scroll to position [0, 0]
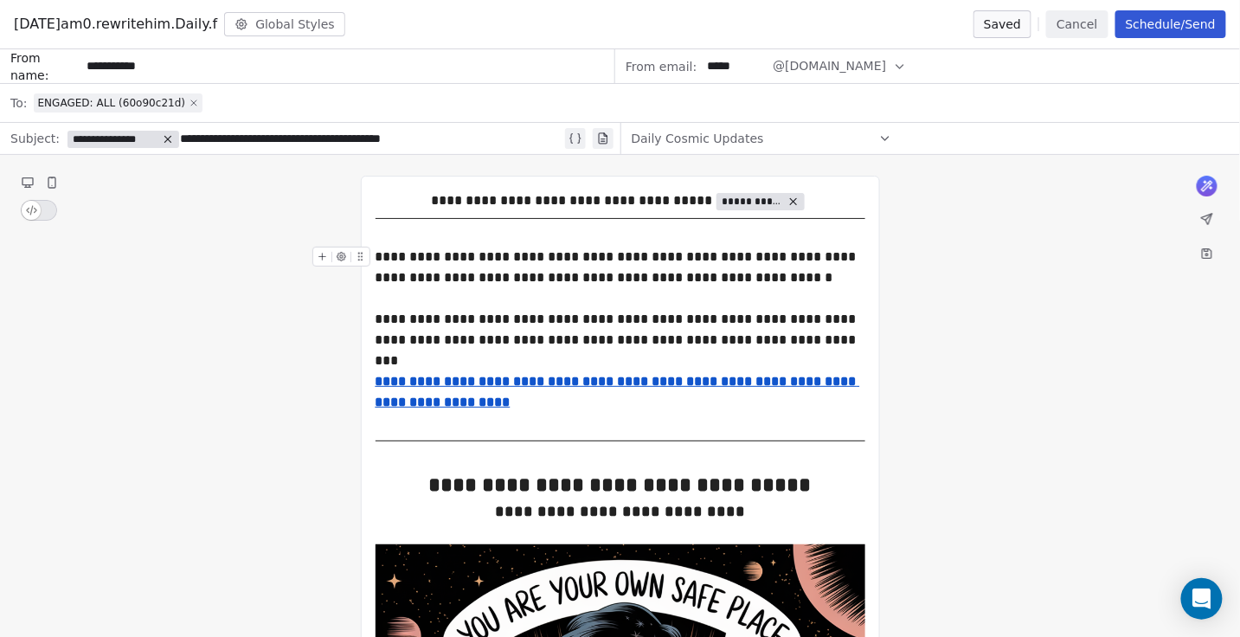
click at [191, 102] on icon at bounding box center [193, 102] width 5 height 5
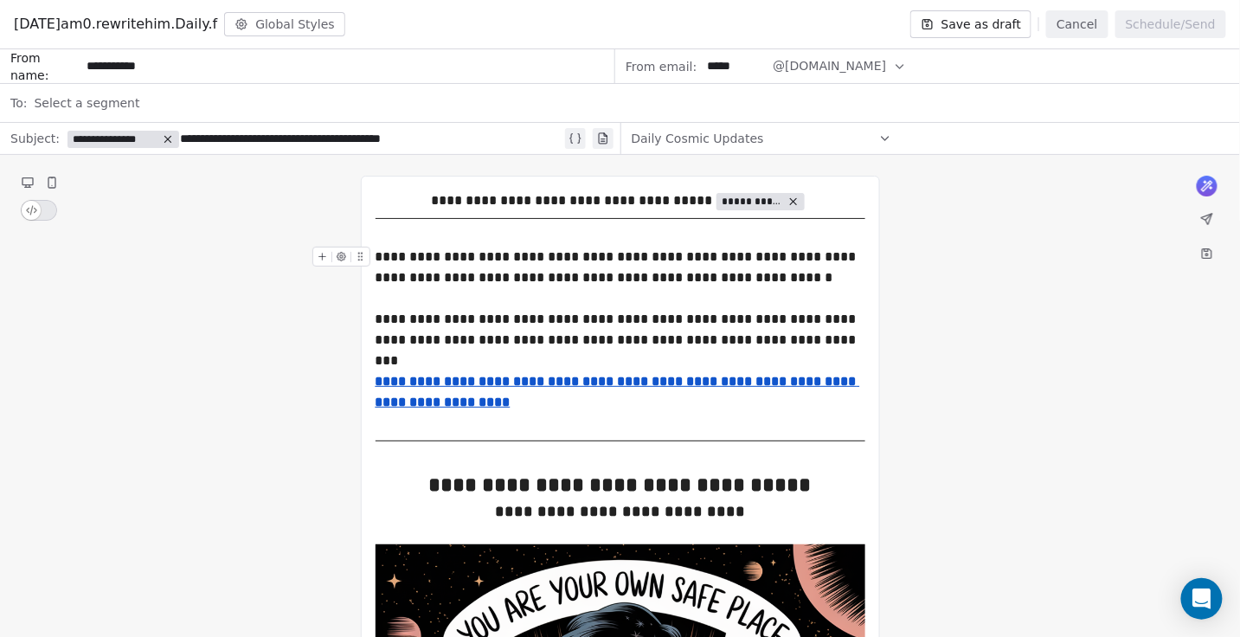
click at [101, 96] on span "Select a segment" at bounding box center [87, 102] width 106 height 17
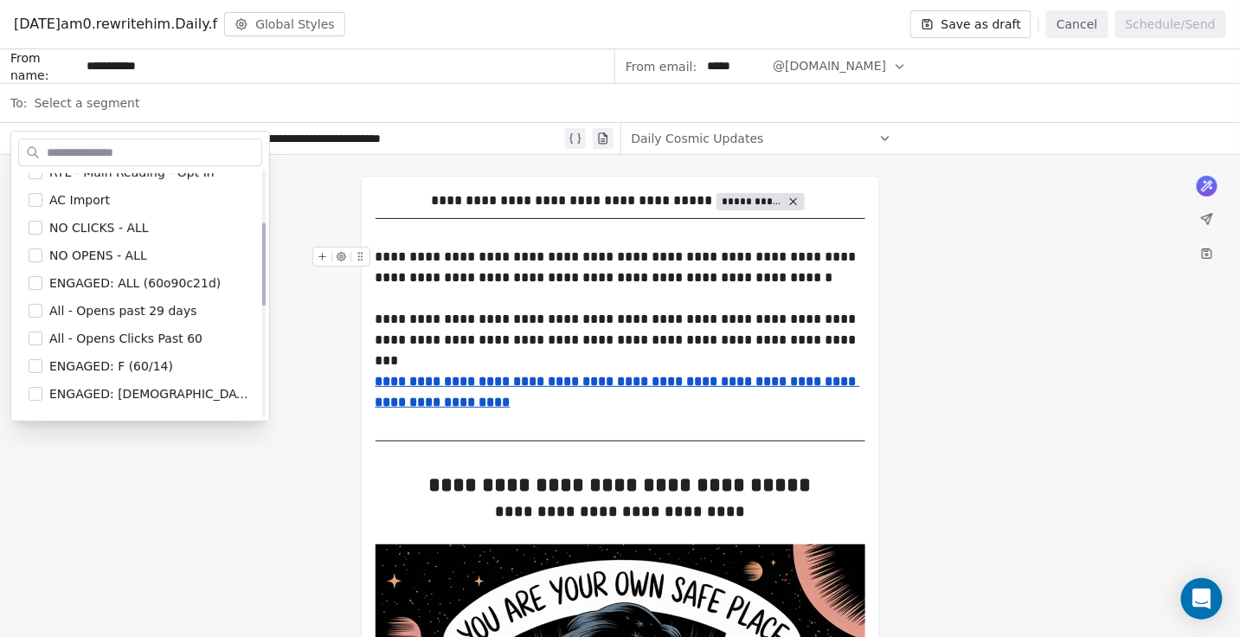
scroll to position [155, 0]
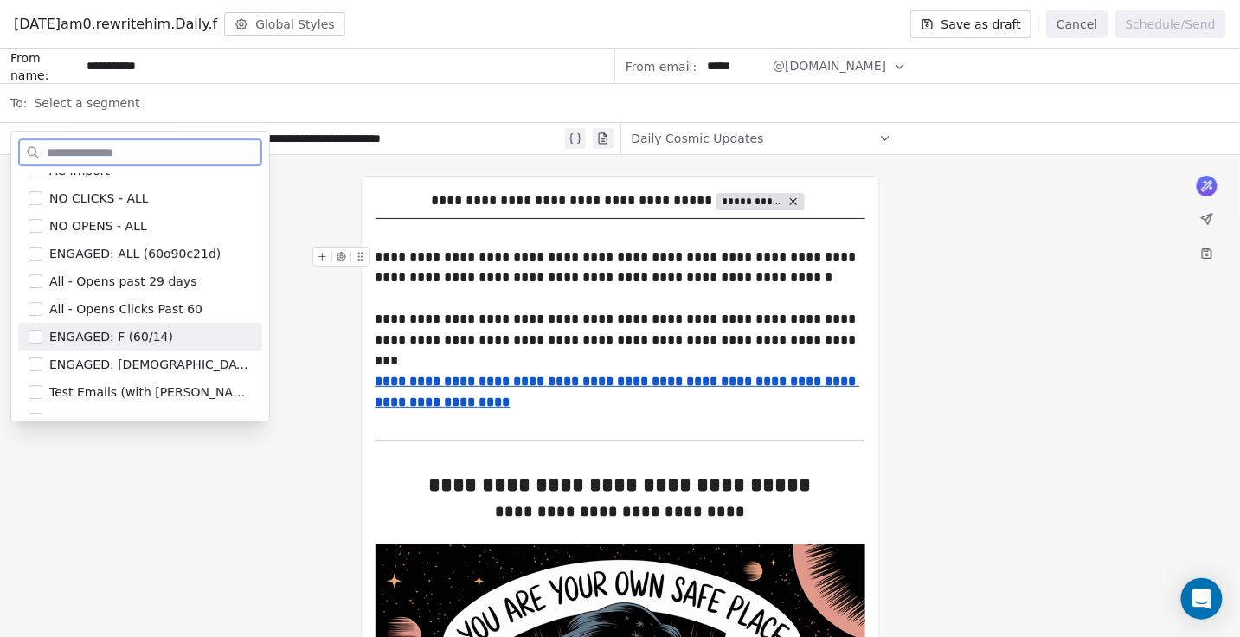
click at [135, 331] on span "ENGAGED: F (60/14)" at bounding box center [111, 336] width 124 height 17
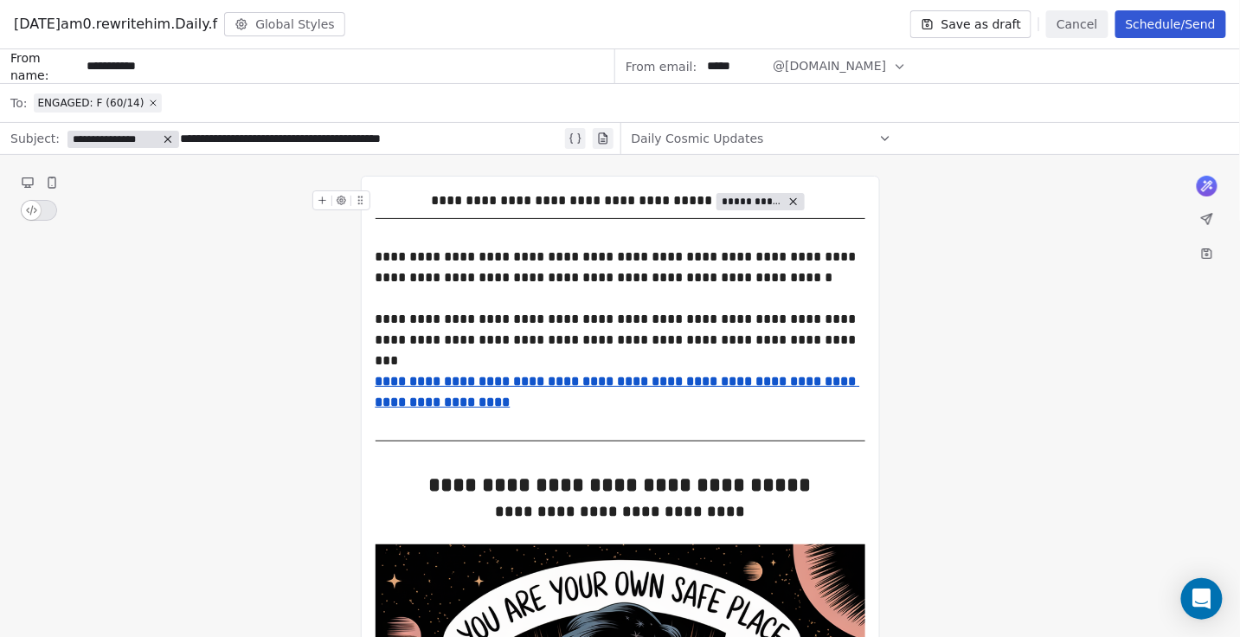
click at [988, 25] on button "Save as draft" at bounding box center [971, 24] width 122 height 28
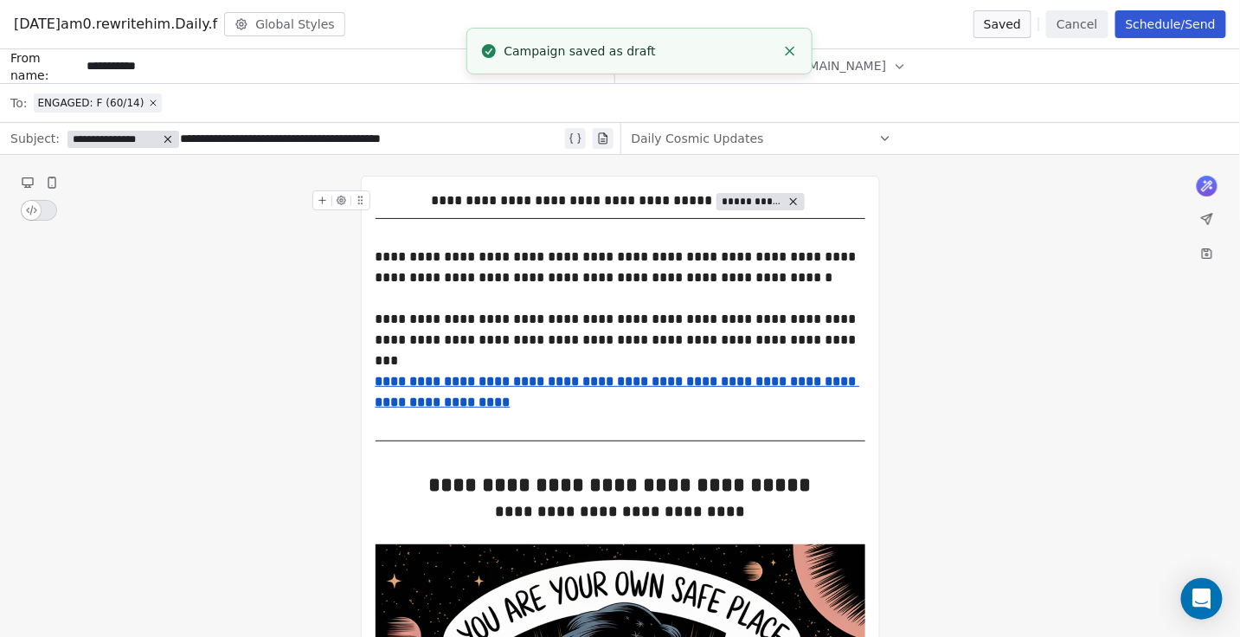
click at [1073, 28] on button "Cancel" at bounding box center [1076, 24] width 61 height 28
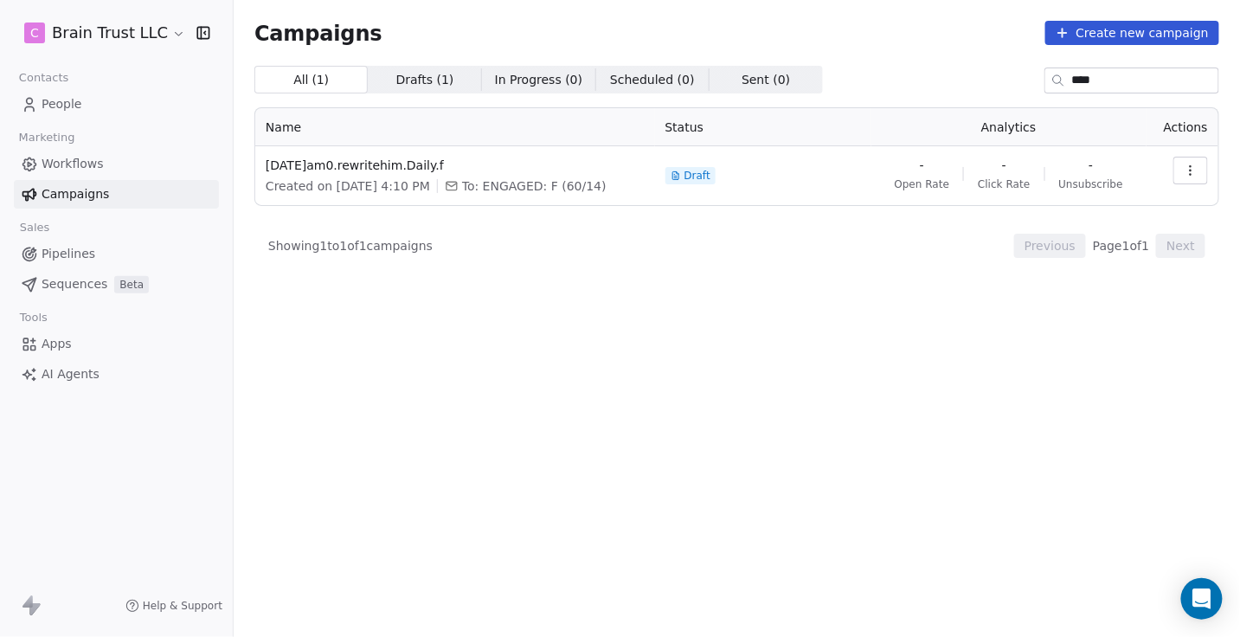
click at [1195, 167] on icon "button" at bounding box center [1190, 170] width 14 height 14
click at [1096, 264] on span "Duplicate" at bounding box center [1087, 264] width 66 height 21
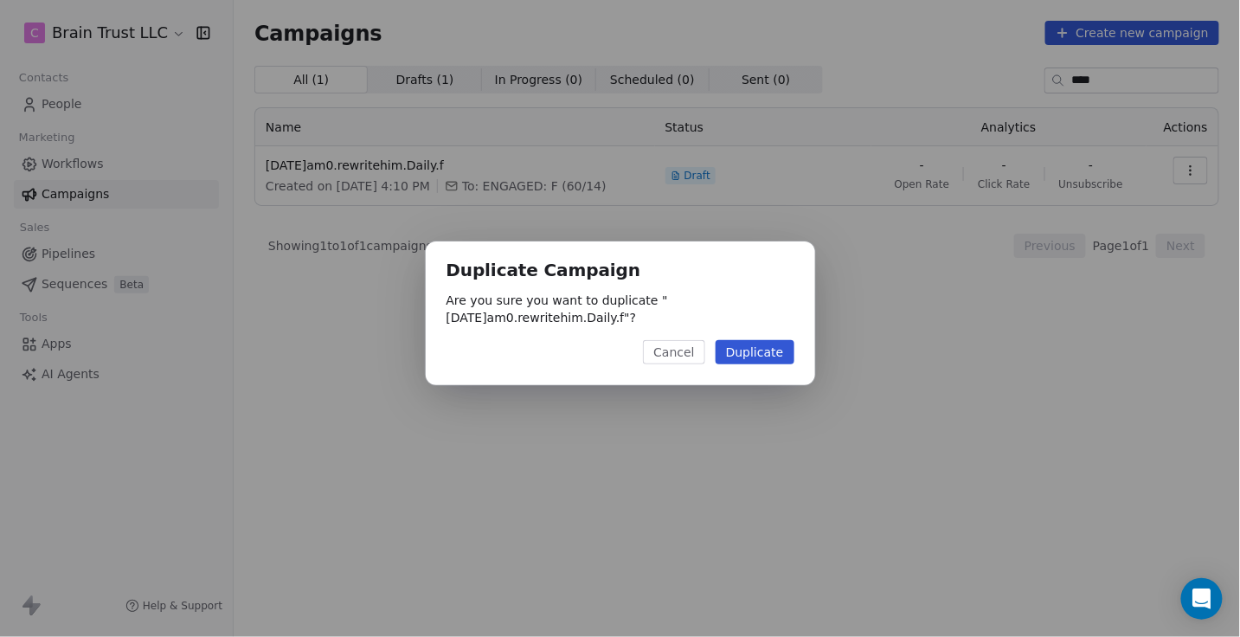
click at [766, 356] on button "Duplicate" at bounding box center [754, 352] width 79 height 24
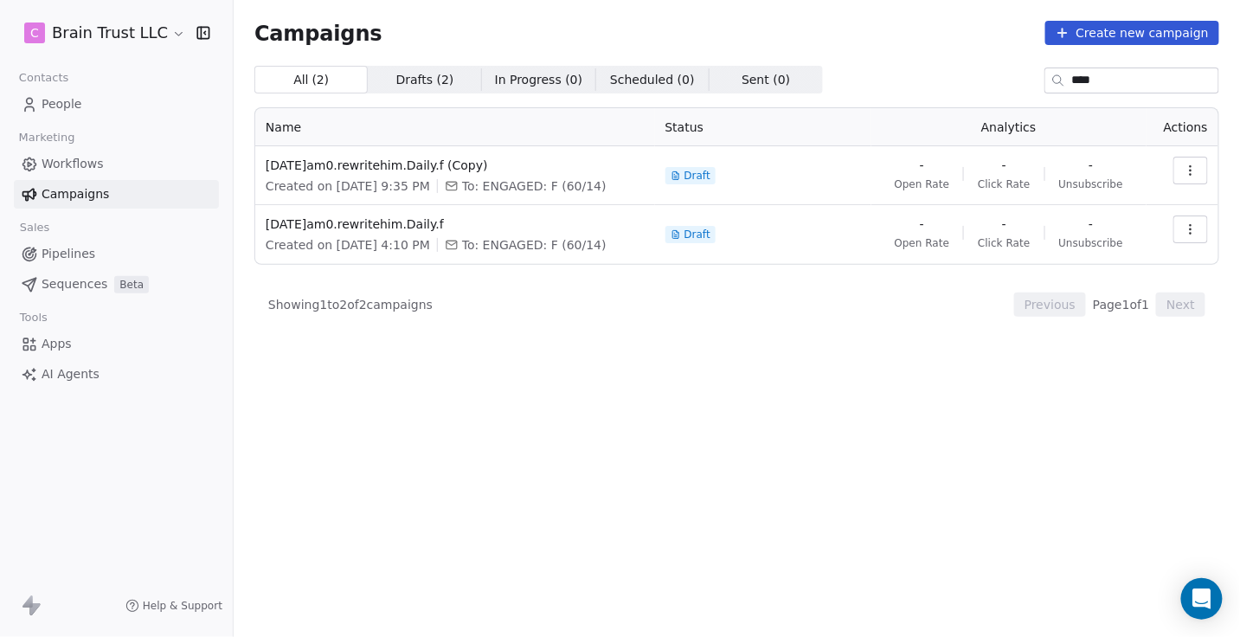
click at [1185, 179] on button "button" at bounding box center [1190, 171] width 35 height 28
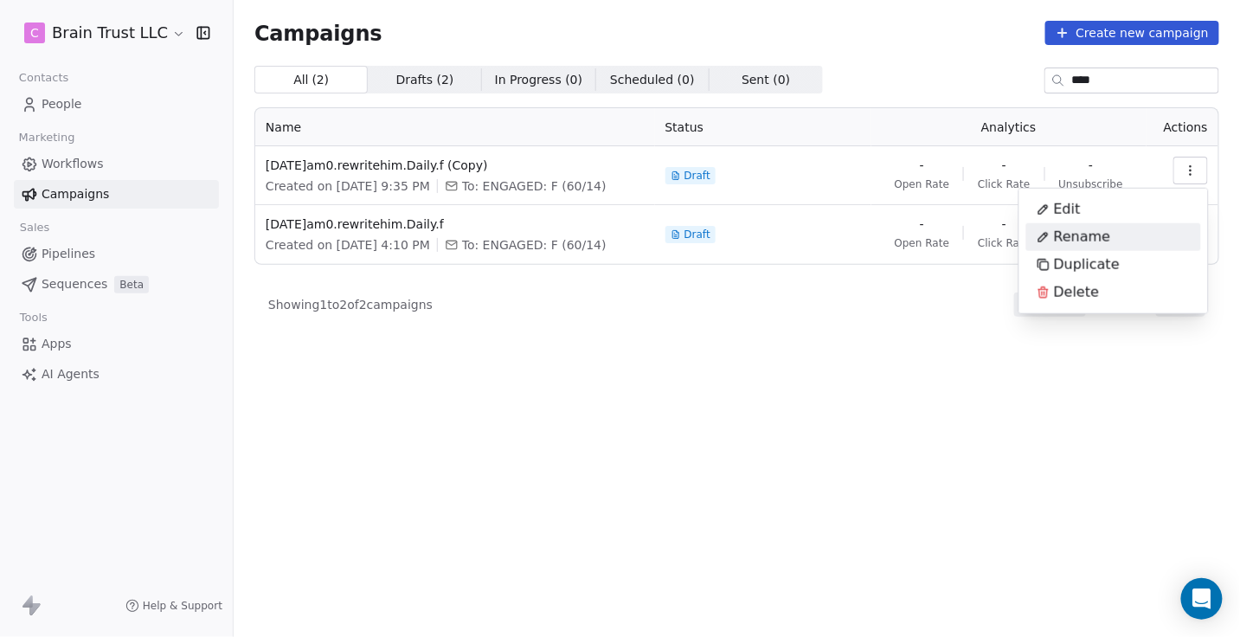
click at [1090, 239] on span "Rename" at bounding box center [1082, 237] width 57 height 21
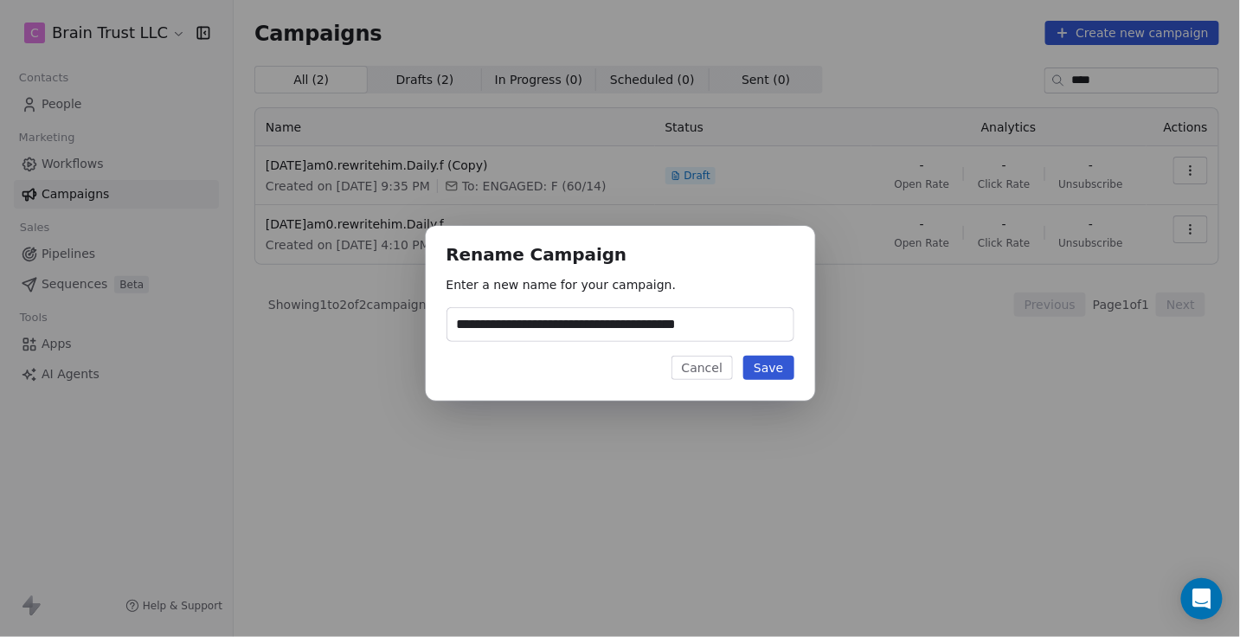
type input "**********"
click at [772, 365] on button "Save" at bounding box center [768, 368] width 50 height 24
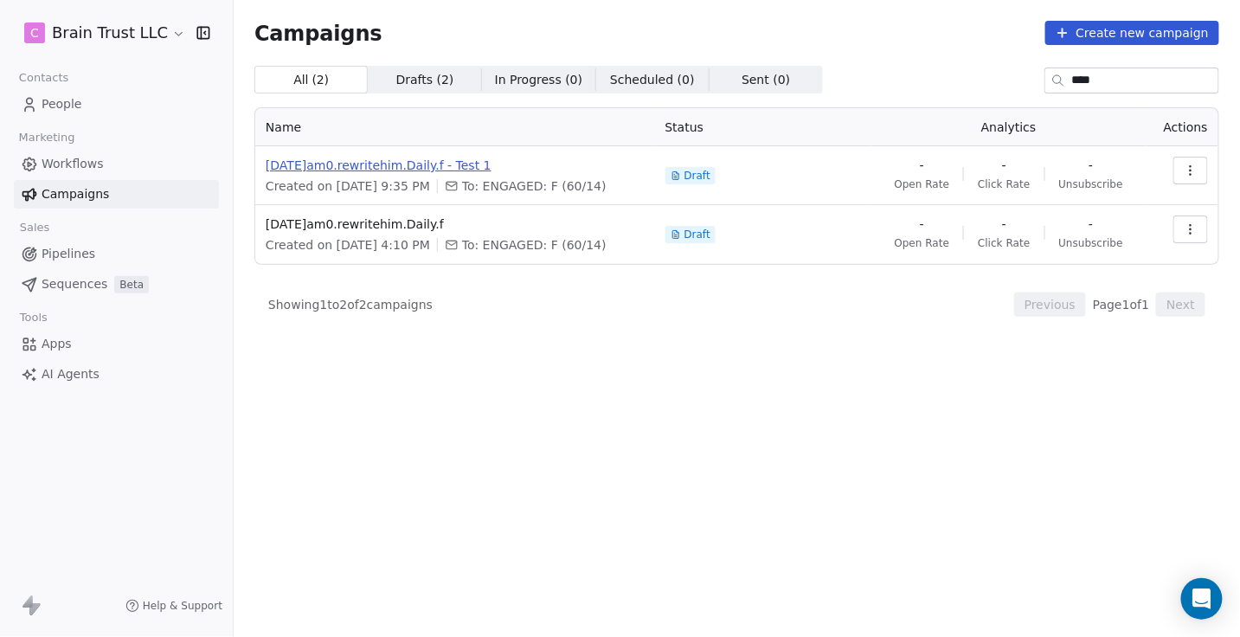
click at [457, 160] on span "[DATE]am0.rewritehim.Daily.f - Test 1" at bounding box center [455, 165] width 379 height 17
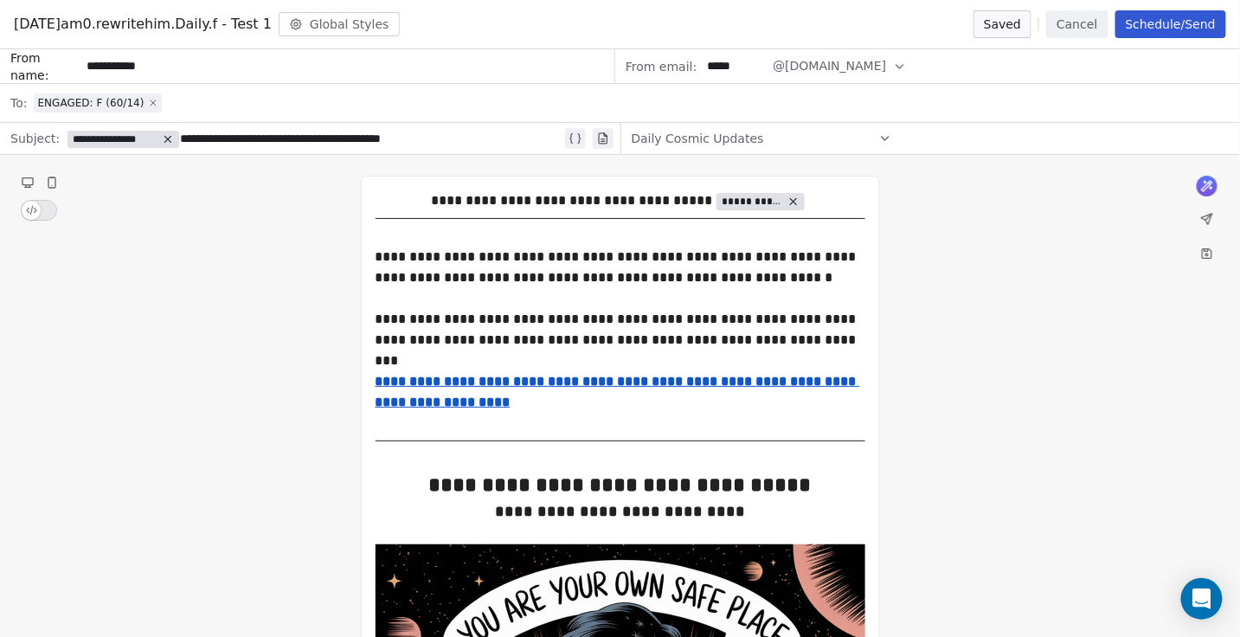
click at [148, 102] on icon at bounding box center [153, 103] width 10 height 10
click at [87, 97] on span "Select a segment" at bounding box center [87, 102] width 106 height 17
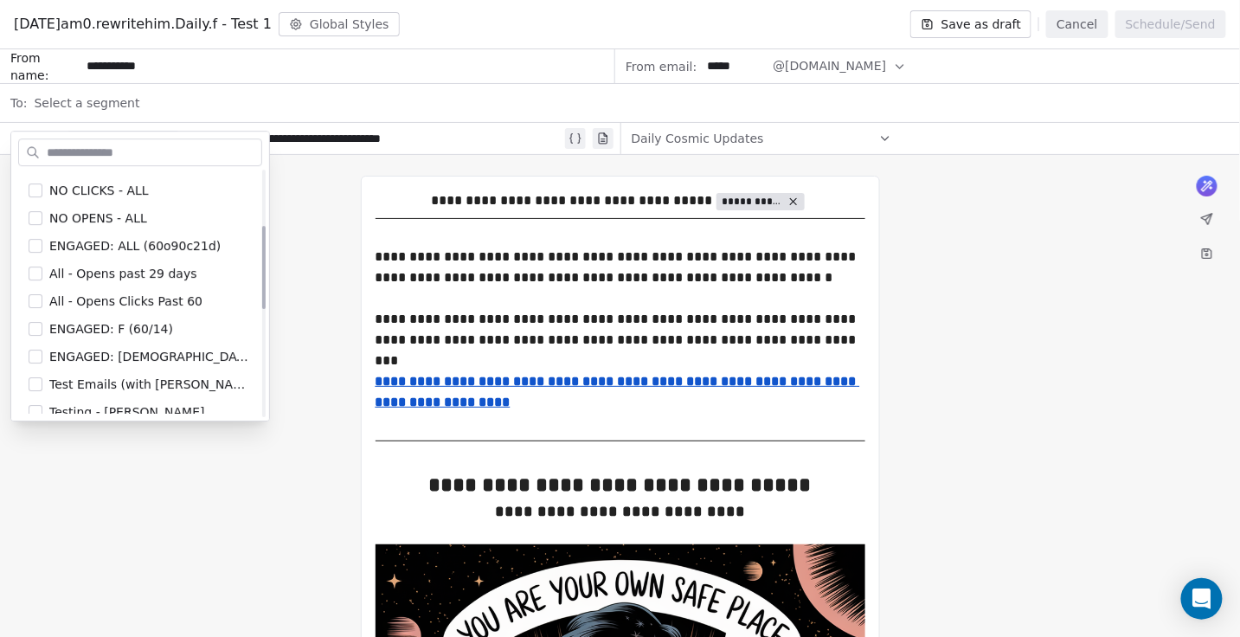
scroll to position [217, 0]
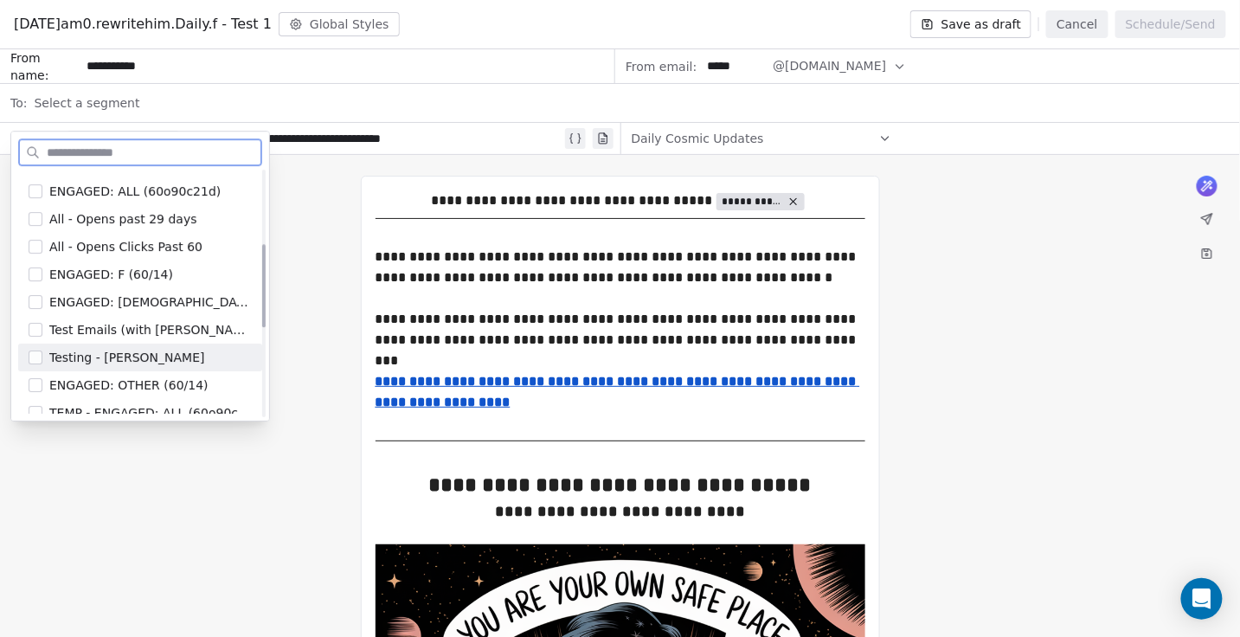
click at [117, 358] on span "Testing - Angie" at bounding box center [126, 357] width 155 height 17
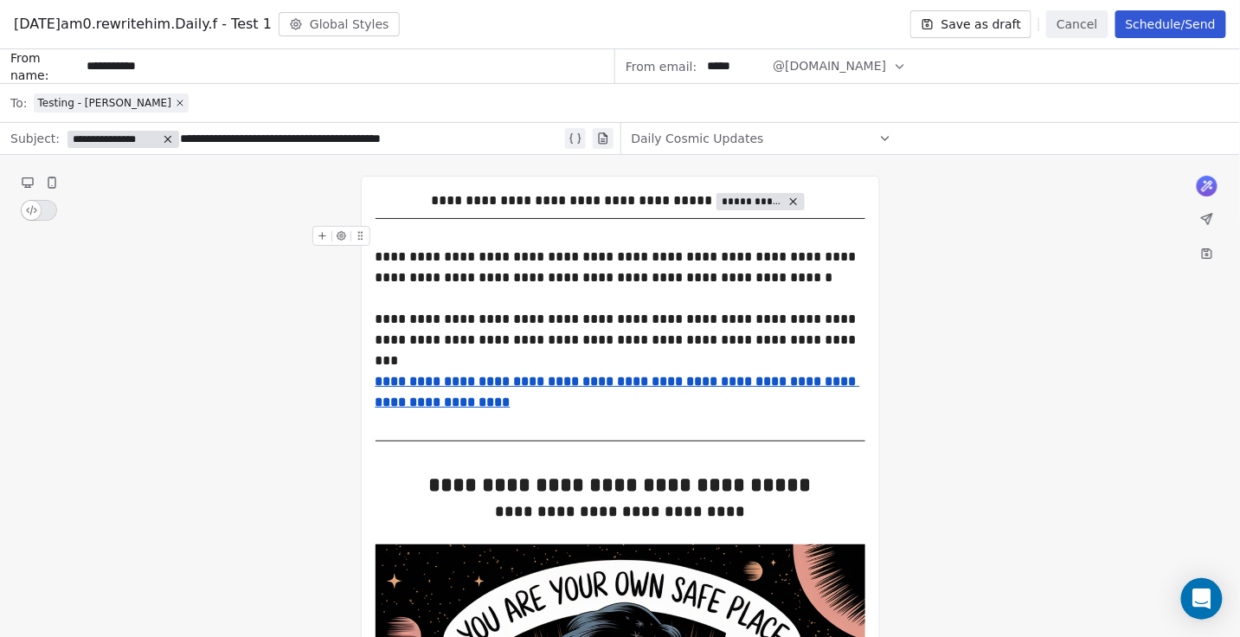
click at [990, 24] on button "Save as draft" at bounding box center [971, 24] width 122 height 28
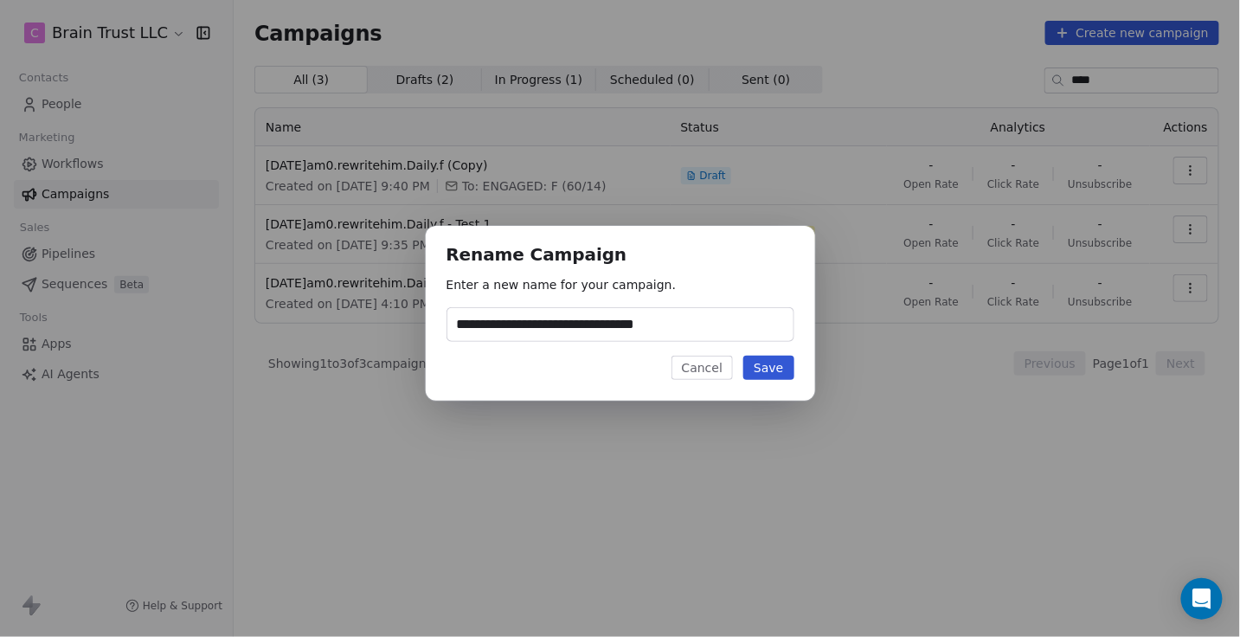
type input "**********"
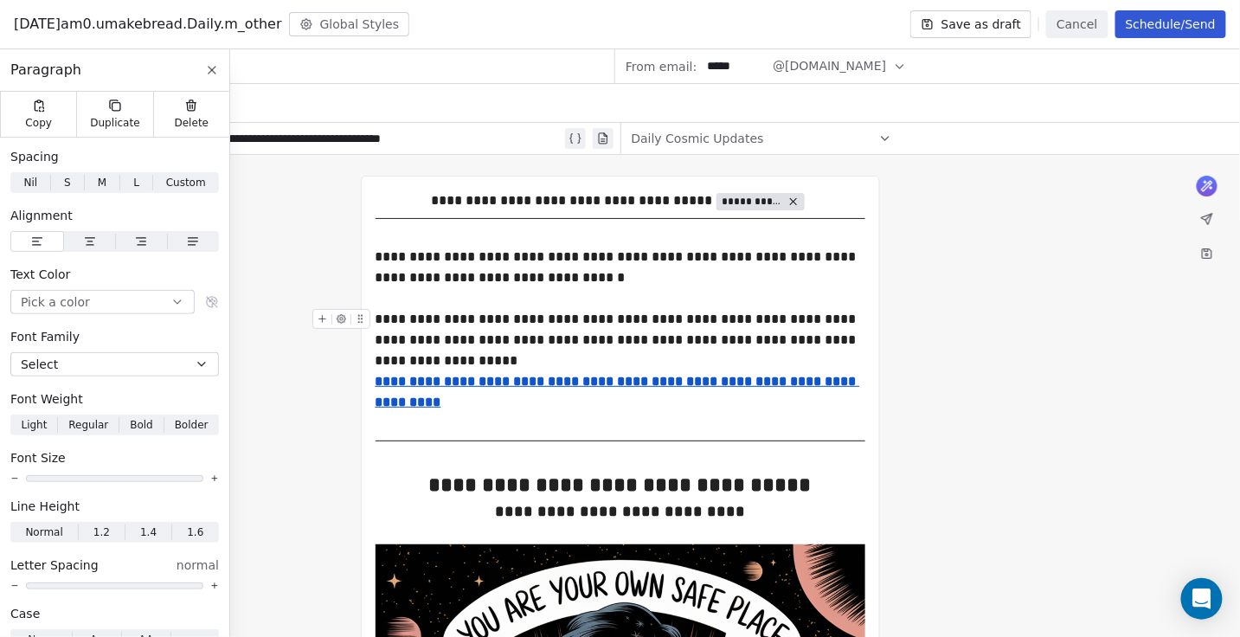
scroll to position [5, 0]
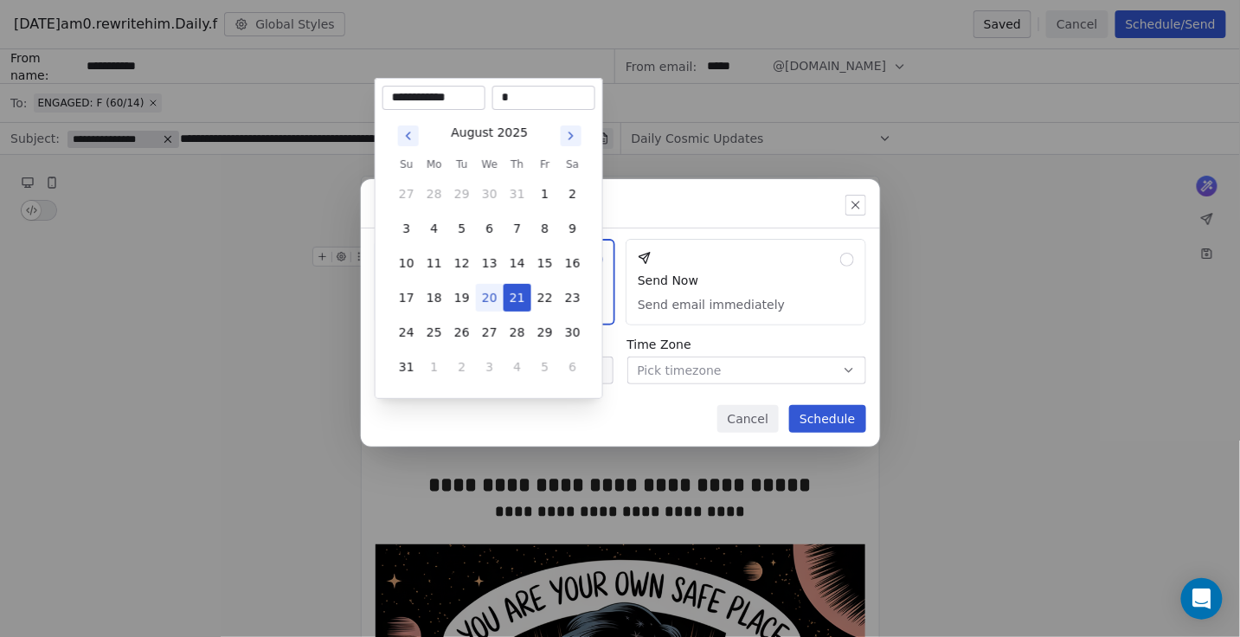
type input "**"
